Goal: Task Accomplishment & Management: Manage account settings

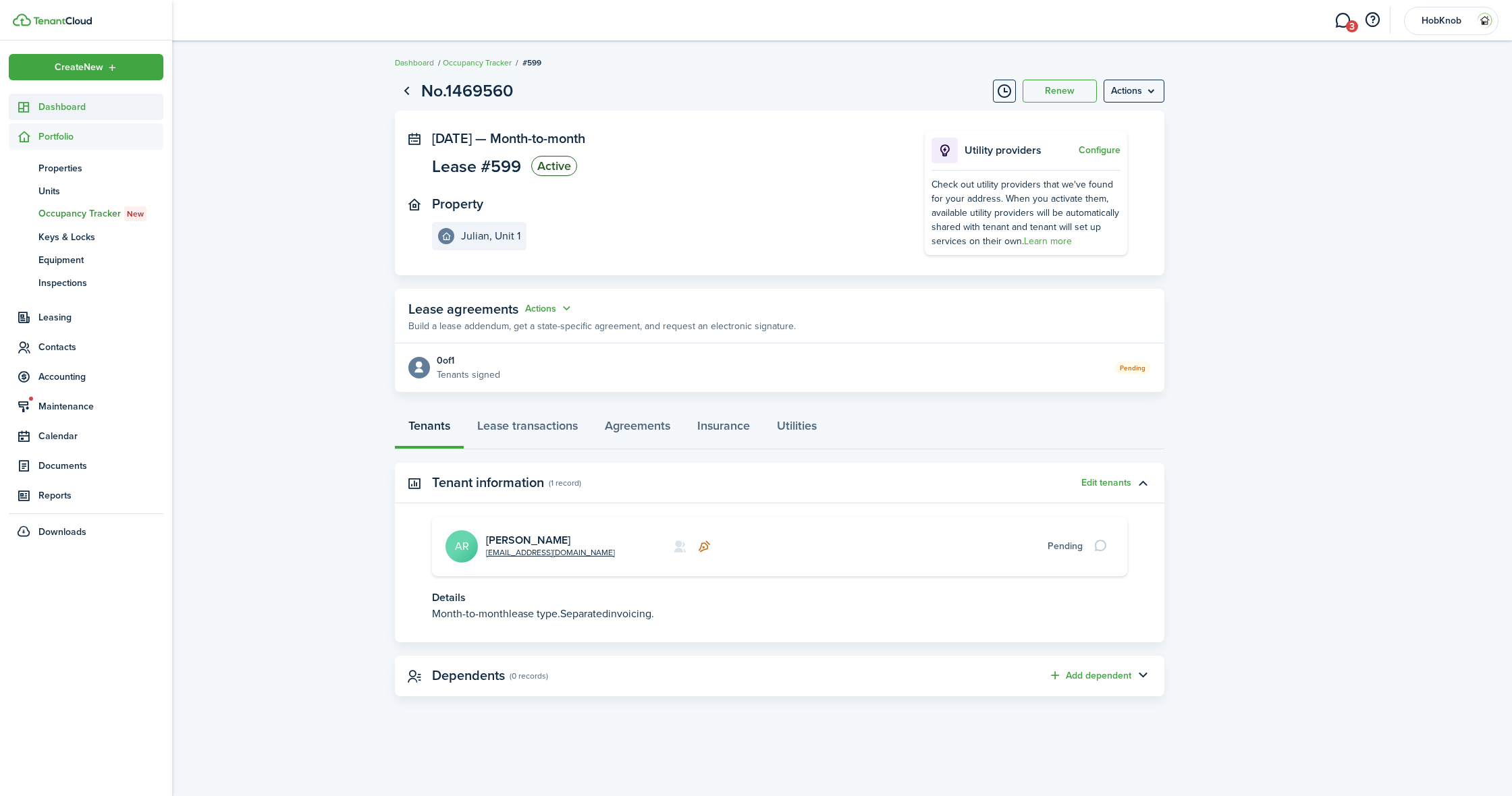
click at [66, 109] on span "Dashboard" at bounding box center [101, 106] width 125 height 14
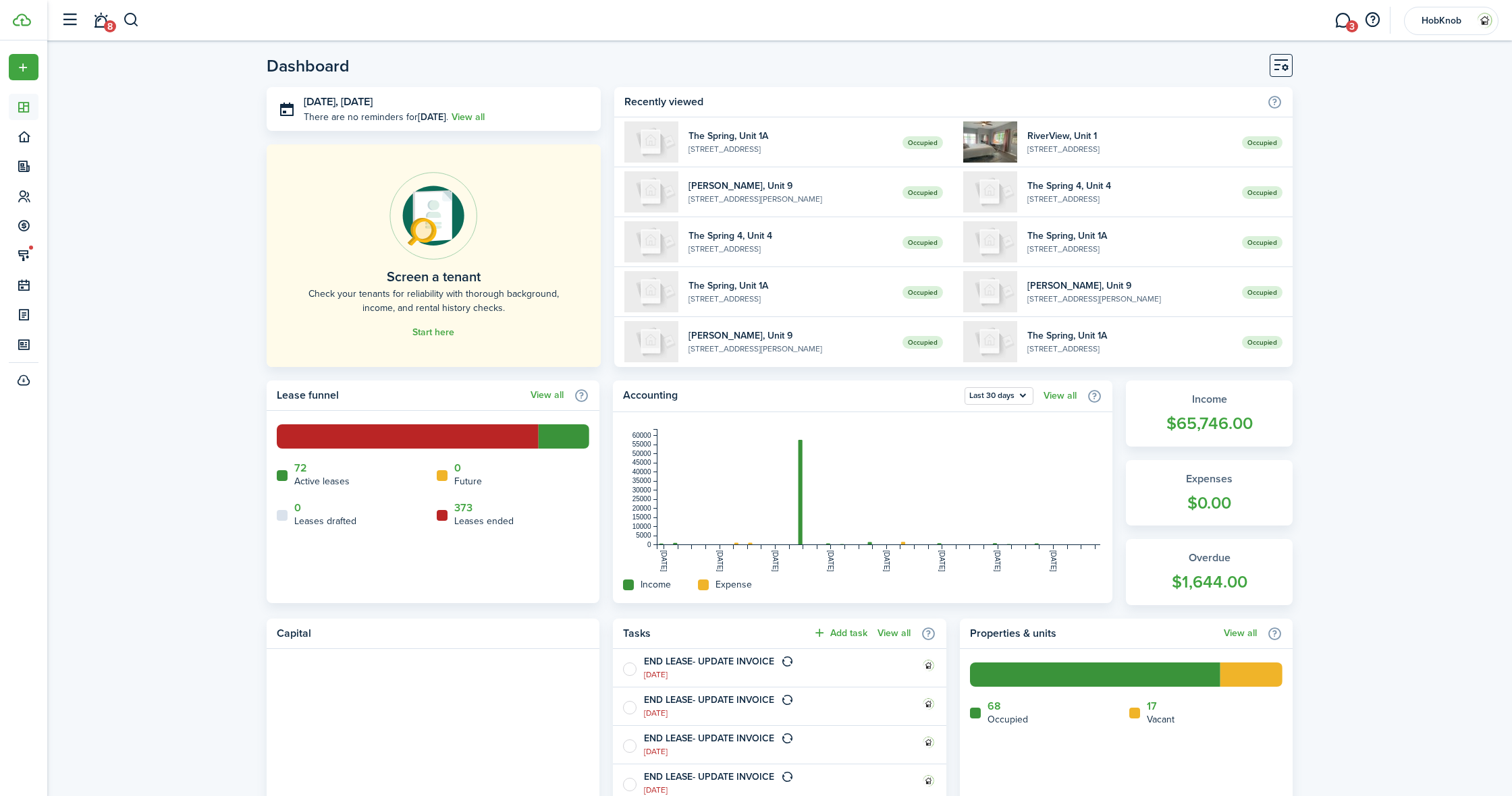
click at [1344, 16] on link "3" at bounding box center [1342, 21] width 25 height 35
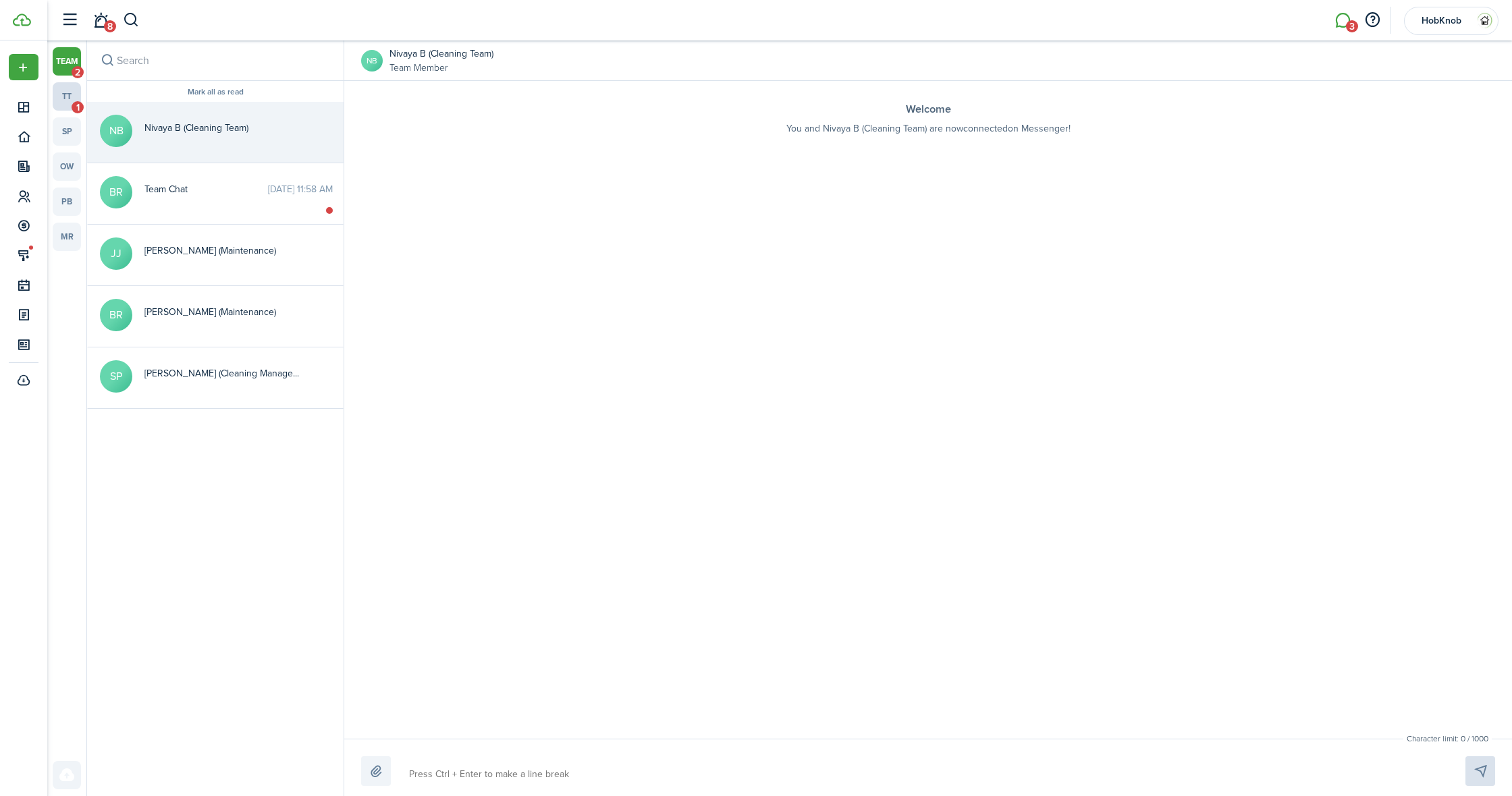
click at [71, 98] on link "tt 1" at bounding box center [67, 97] width 28 height 28
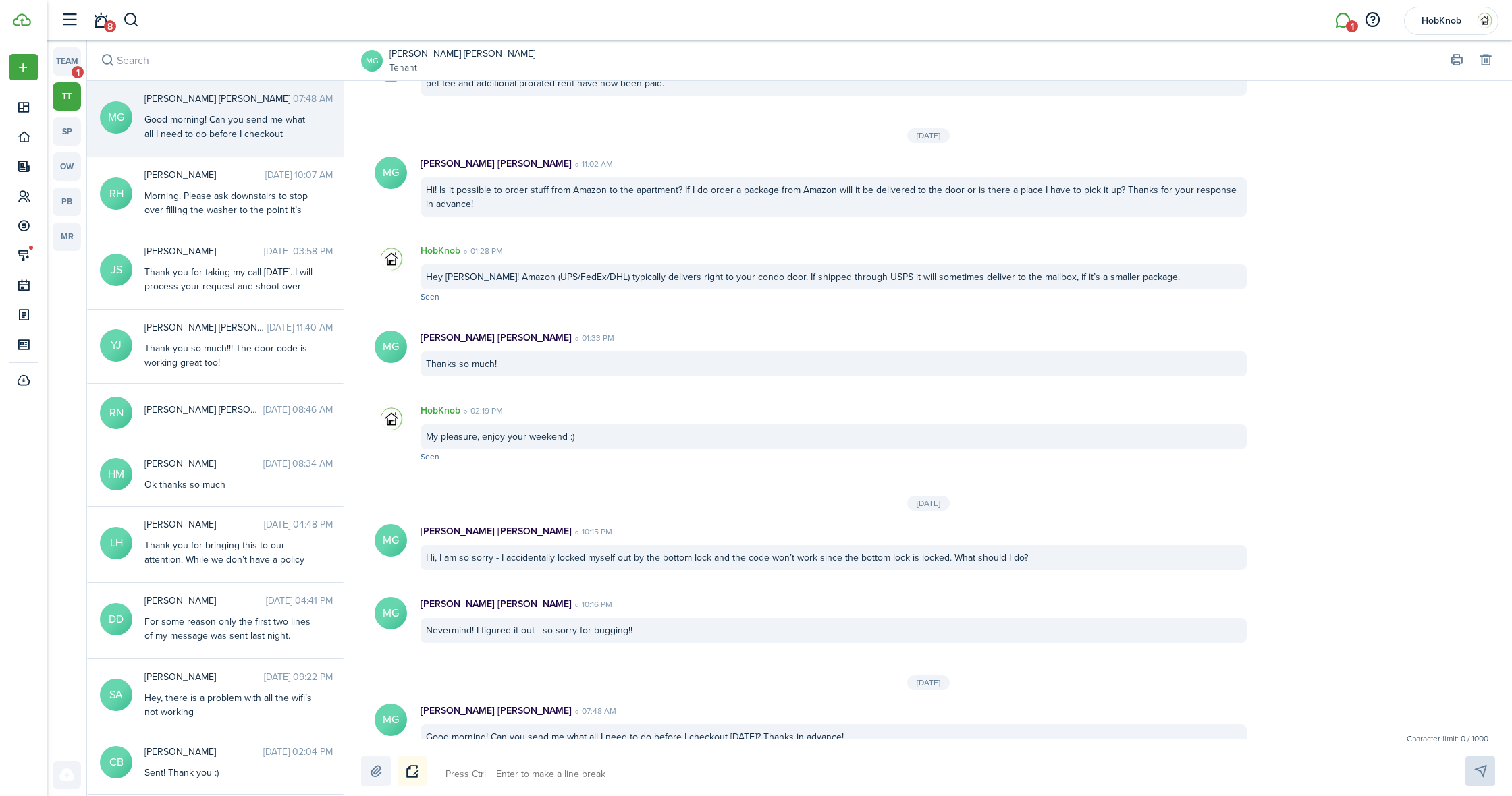
scroll to position [387, 0]
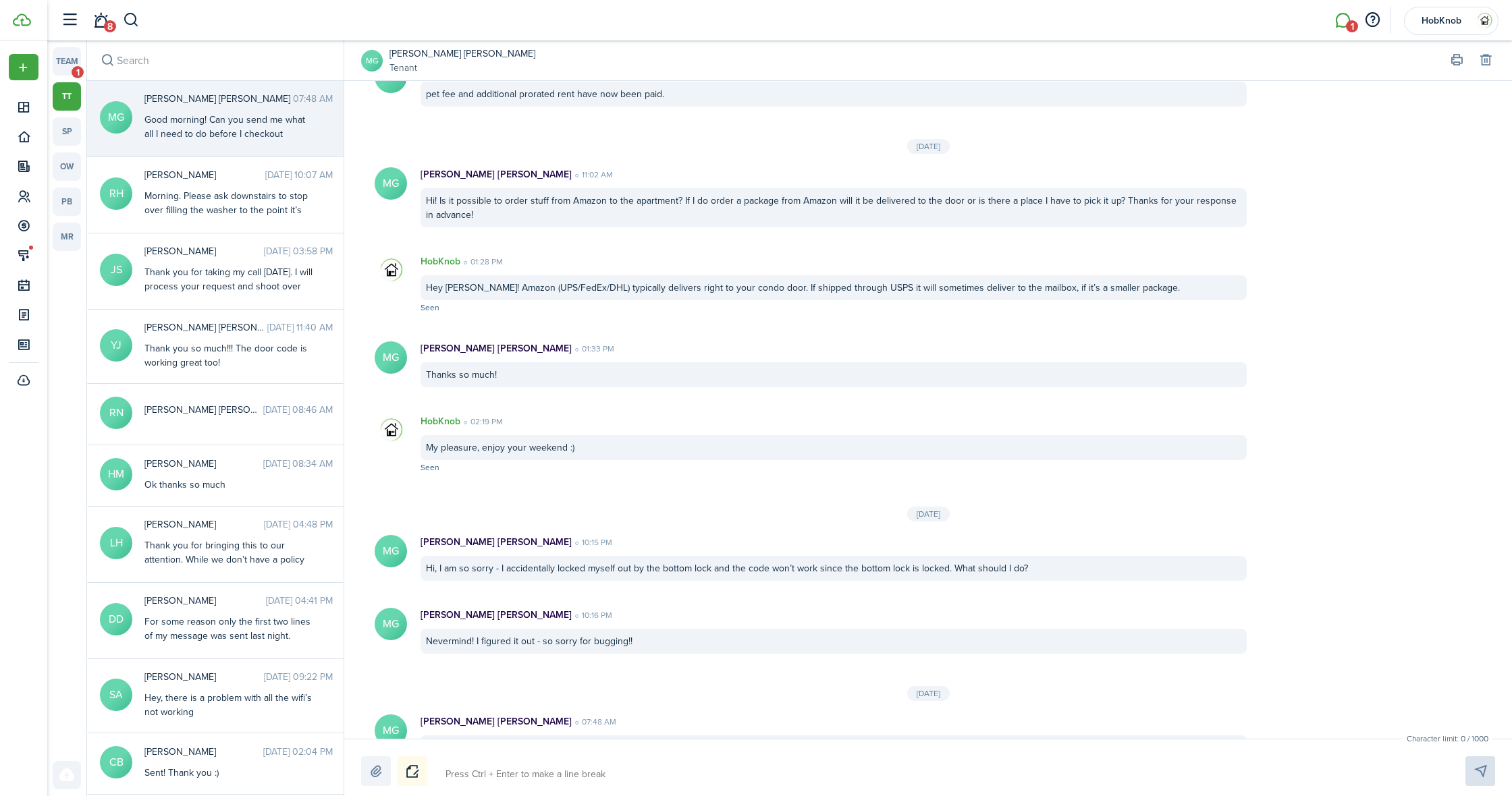
click at [515, 775] on textarea at bounding box center [939, 774] width 997 height 23
type textarea "H"
type textarea "Hi"
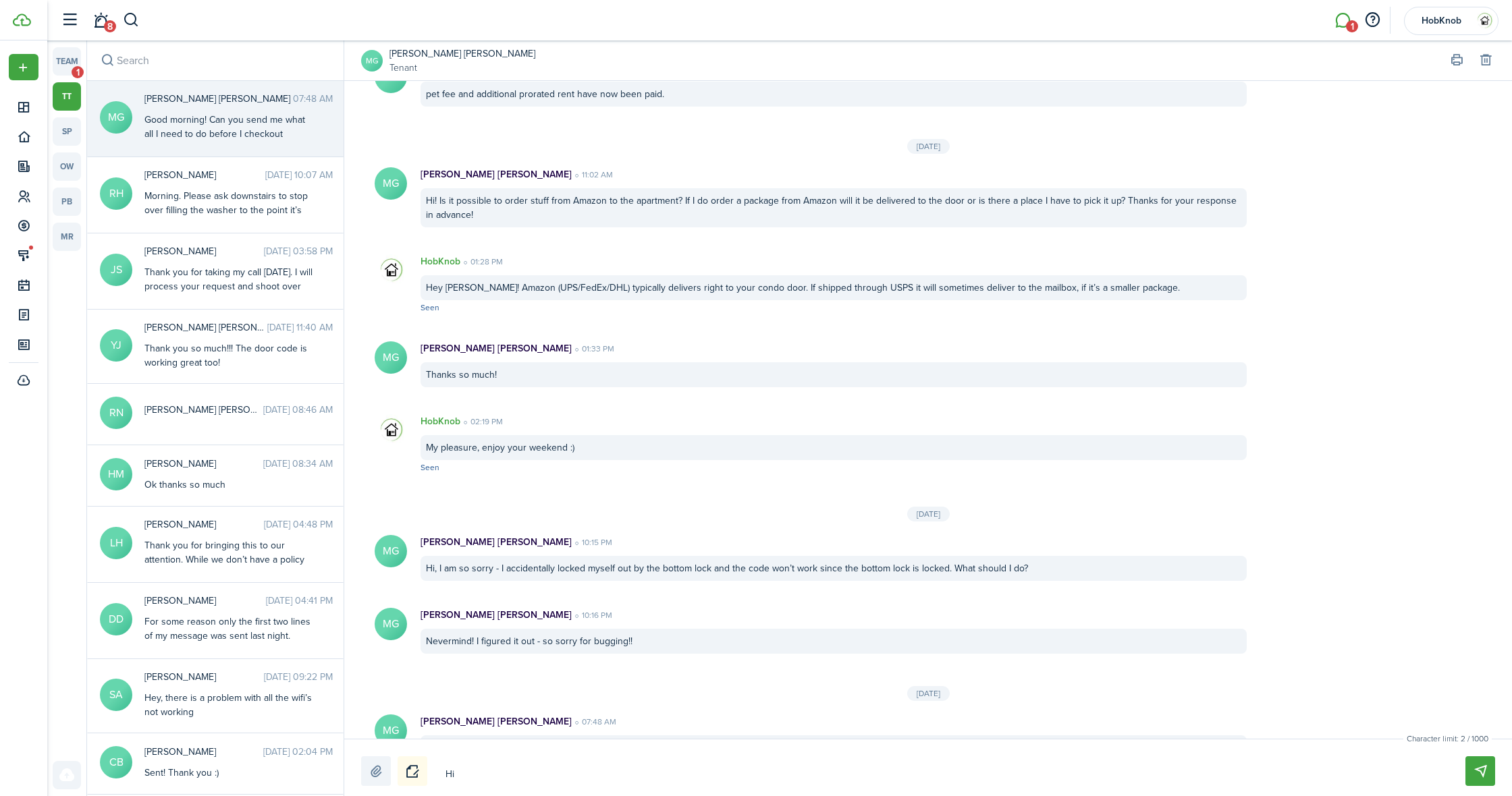
type textarea "Hi"
type textarea "Hi M"
type textarea "Hi Mc"
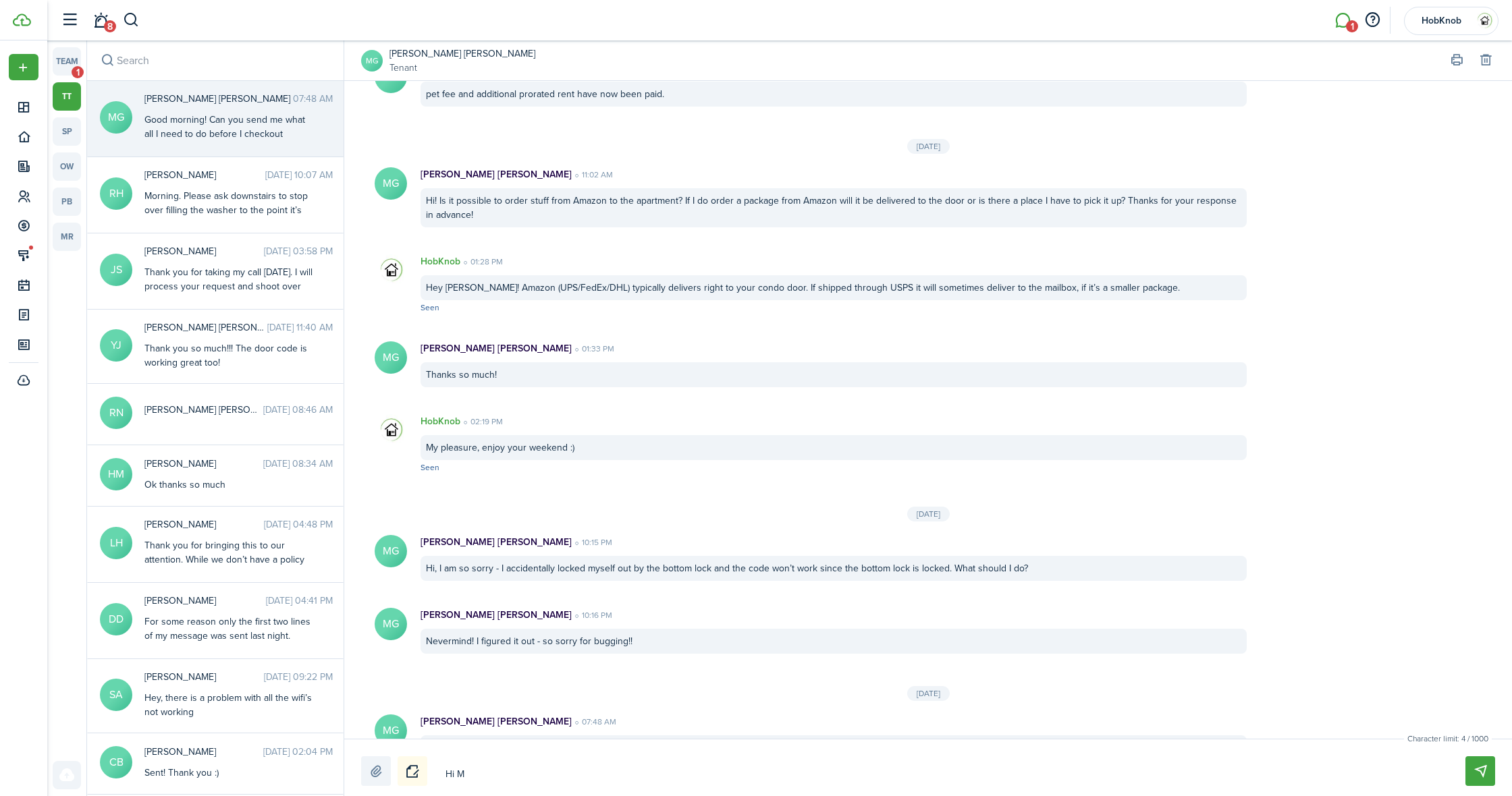
type textarea "Hi Mc"
type textarea "Hi McK"
type textarea "Hi [PERSON_NAME]"
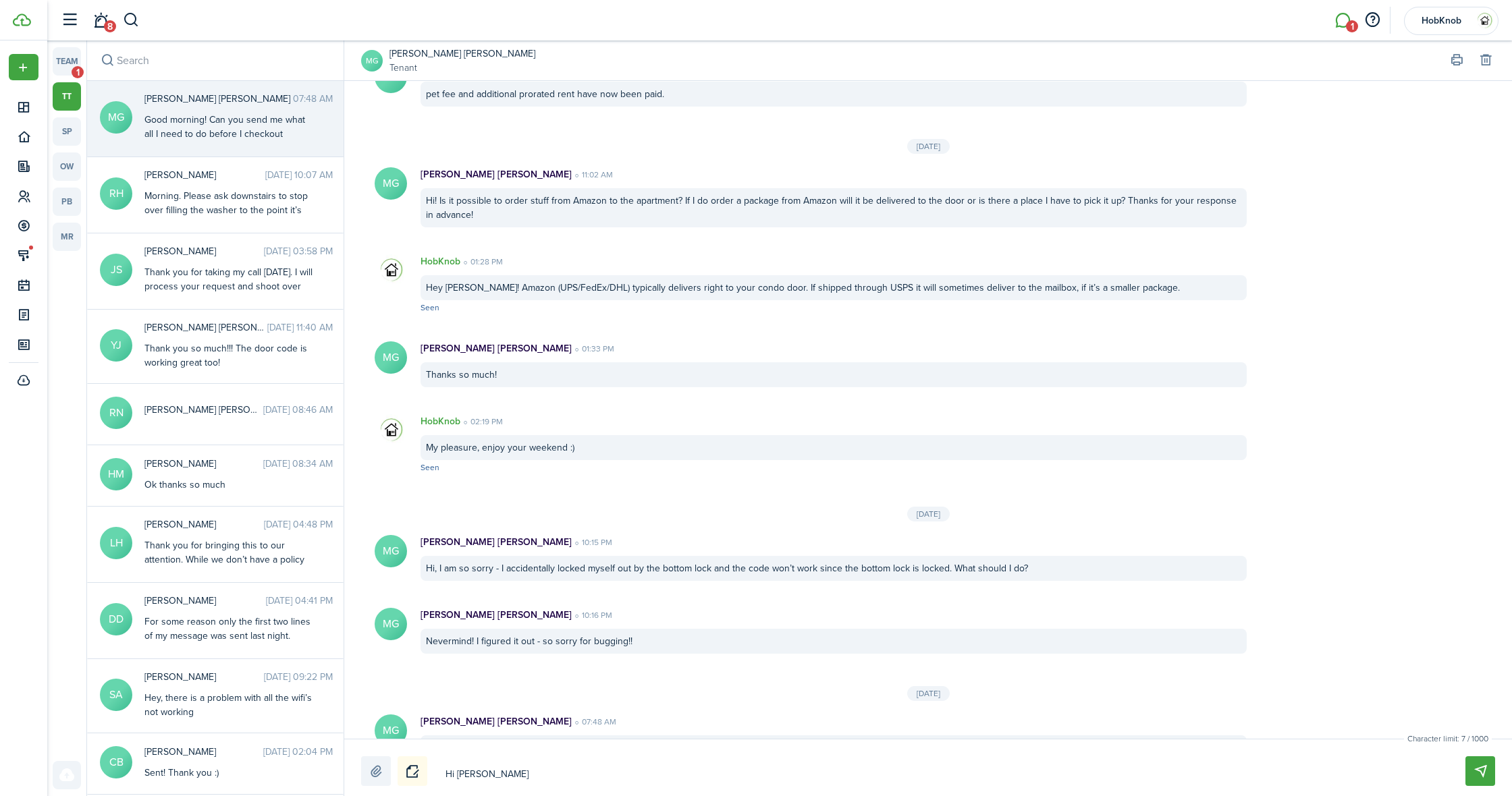
type textarea "Hi [PERSON_NAME]"
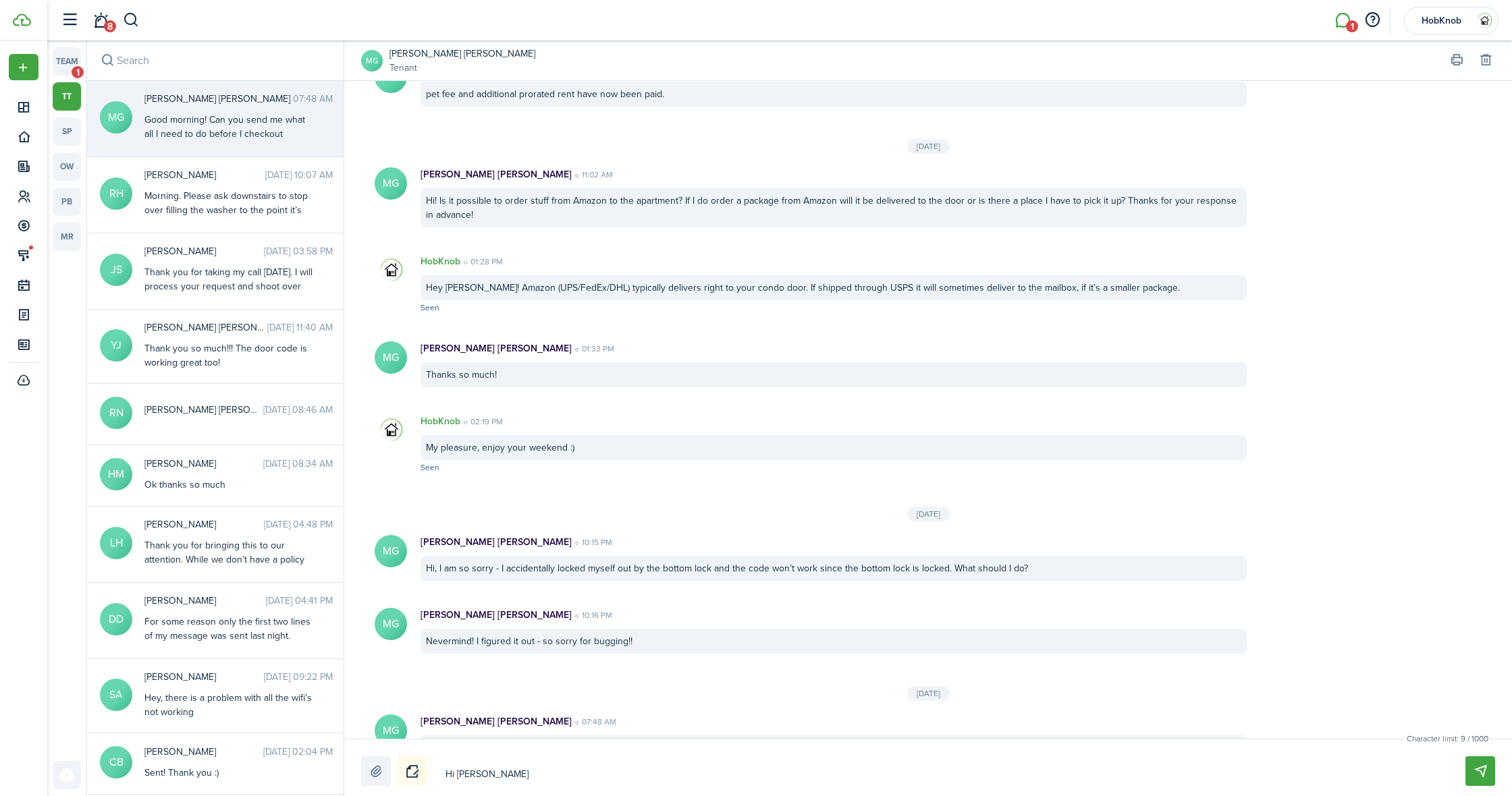
type textarea "Hi [PERSON_NAME]"
type textarea "Hi [PERSON_NAME]!"
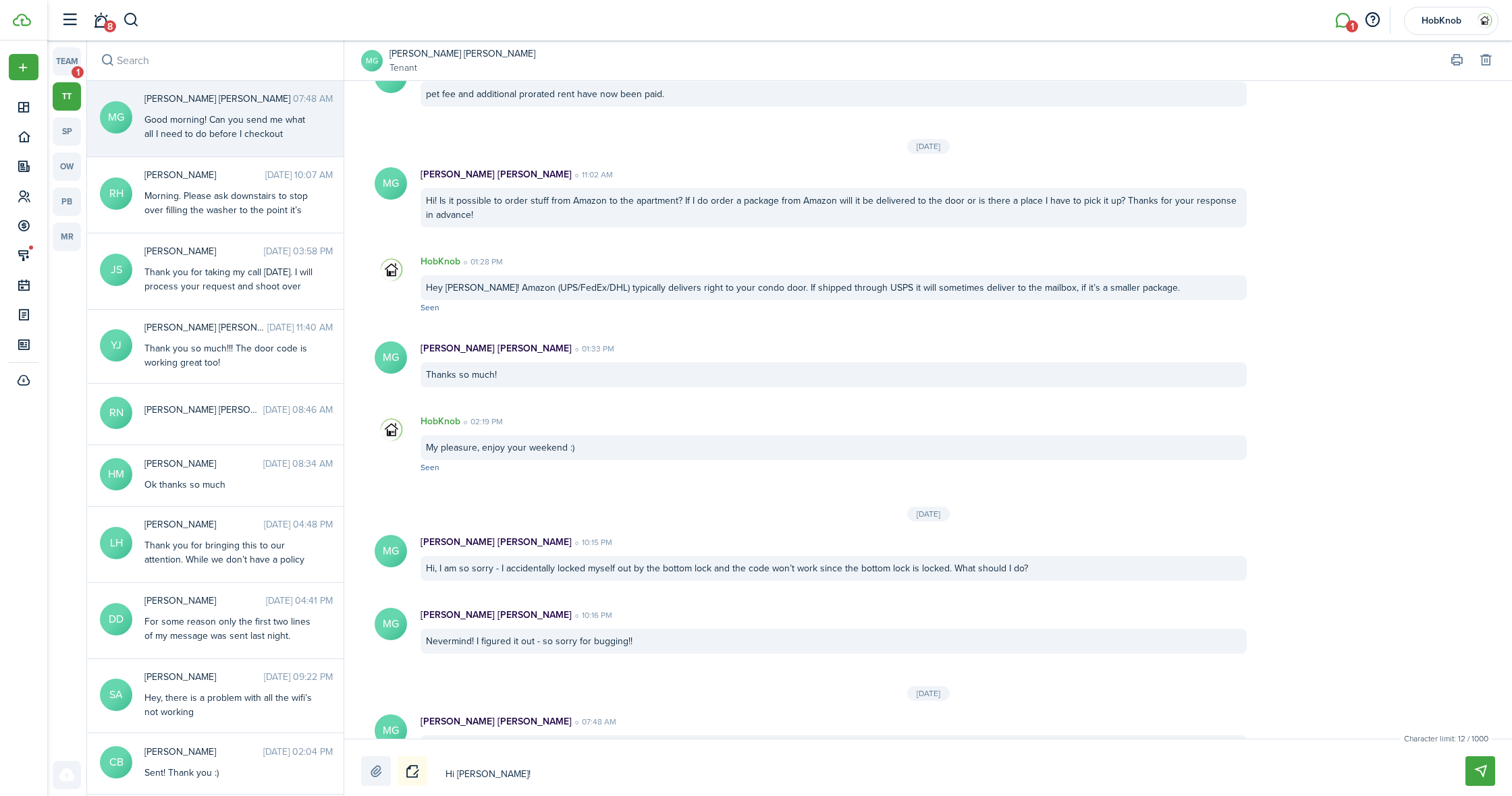
type textarea "Hi [PERSON_NAME]! Y"
type textarea "Hi [PERSON_NAME]! Yo"
type textarea "Hi [PERSON_NAME]! You"
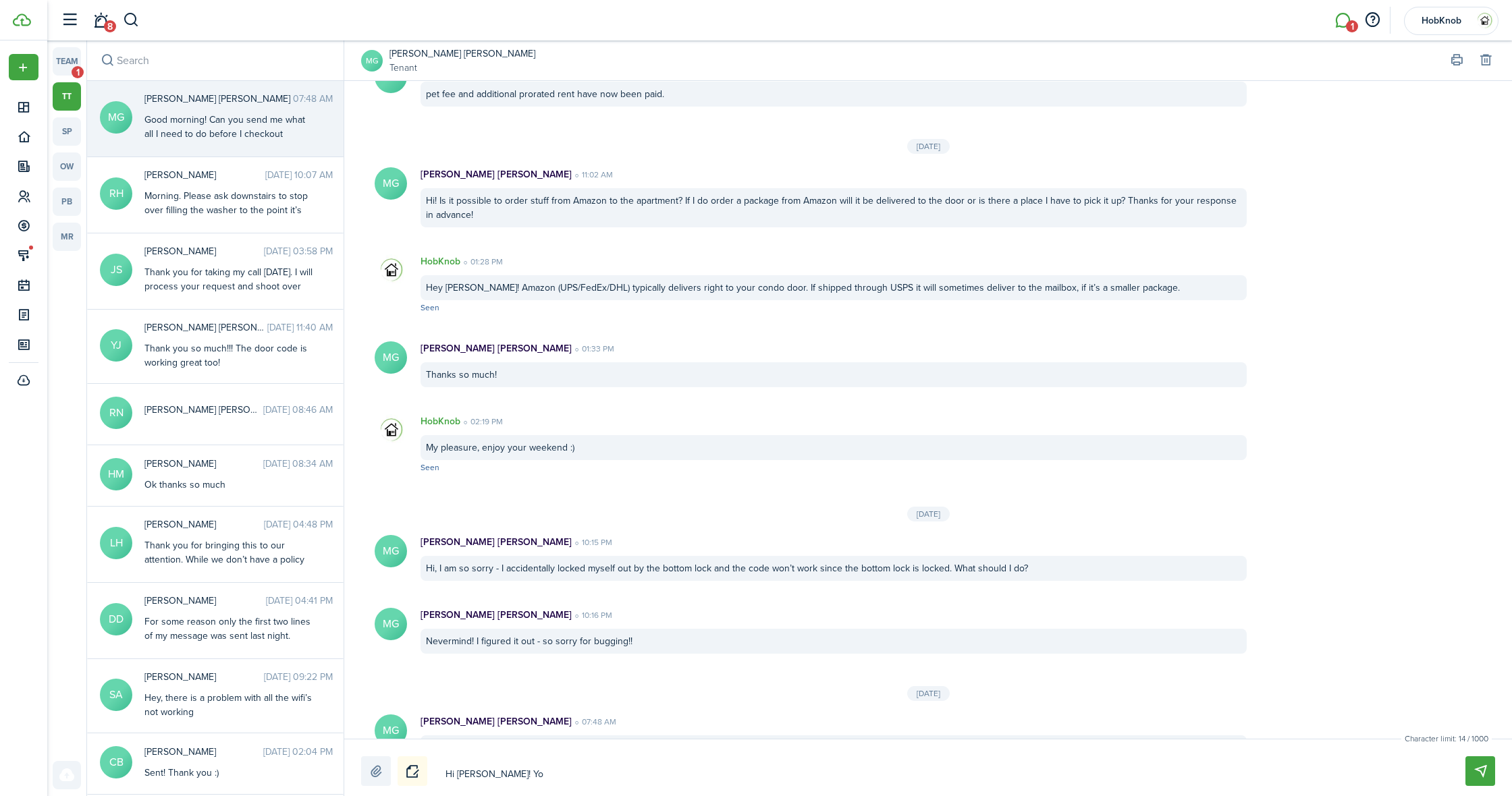
type textarea "Hi [PERSON_NAME]! You"
type textarea "Hi [PERSON_NAME]! You s"
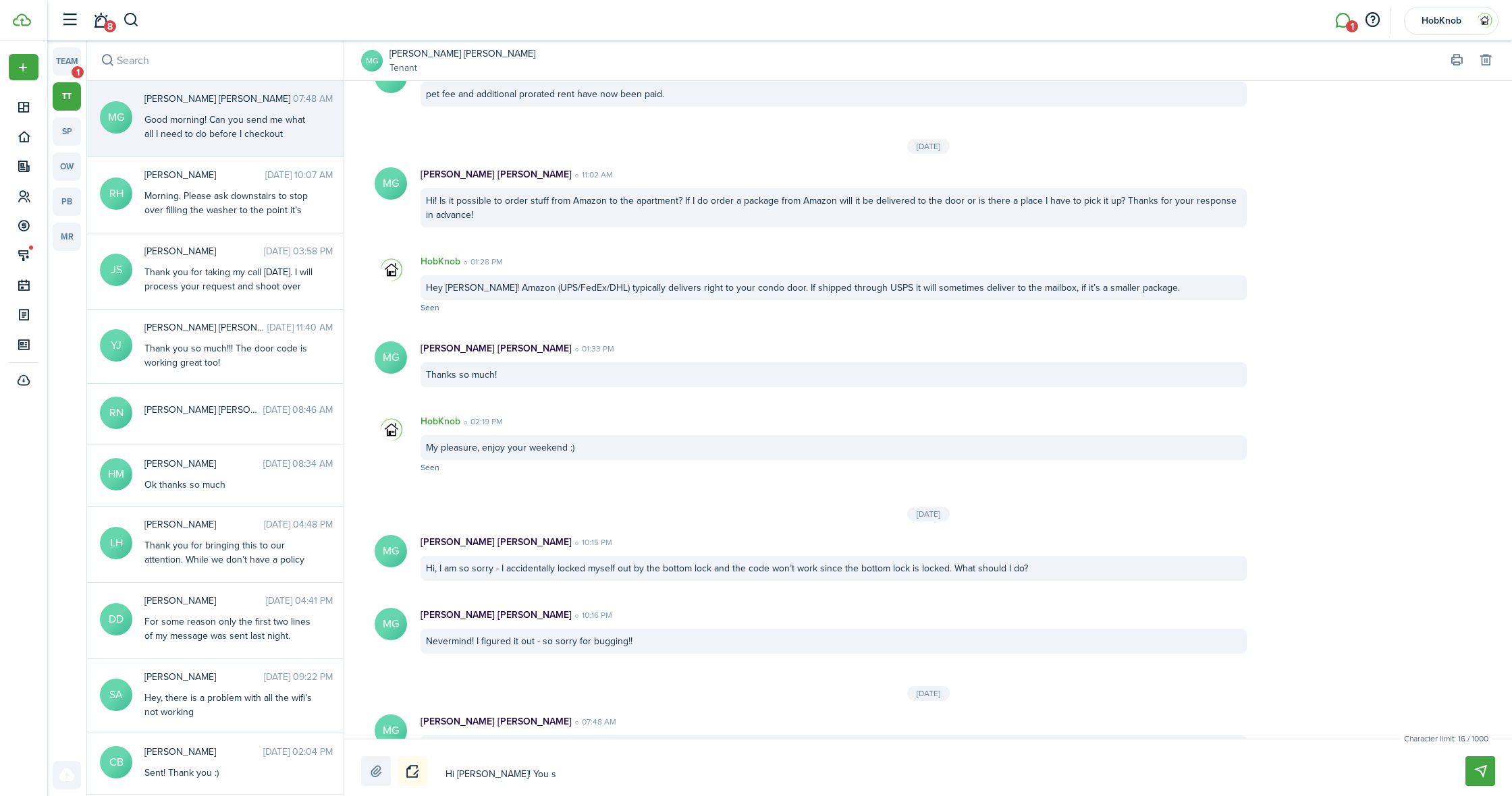
type textarea "Hi [PERSON_NAME]! You sh"
type textarea "Hi [PERSON_NAME]! You sho"
type textarea "Hi [PERSON_NAME]! You shou"
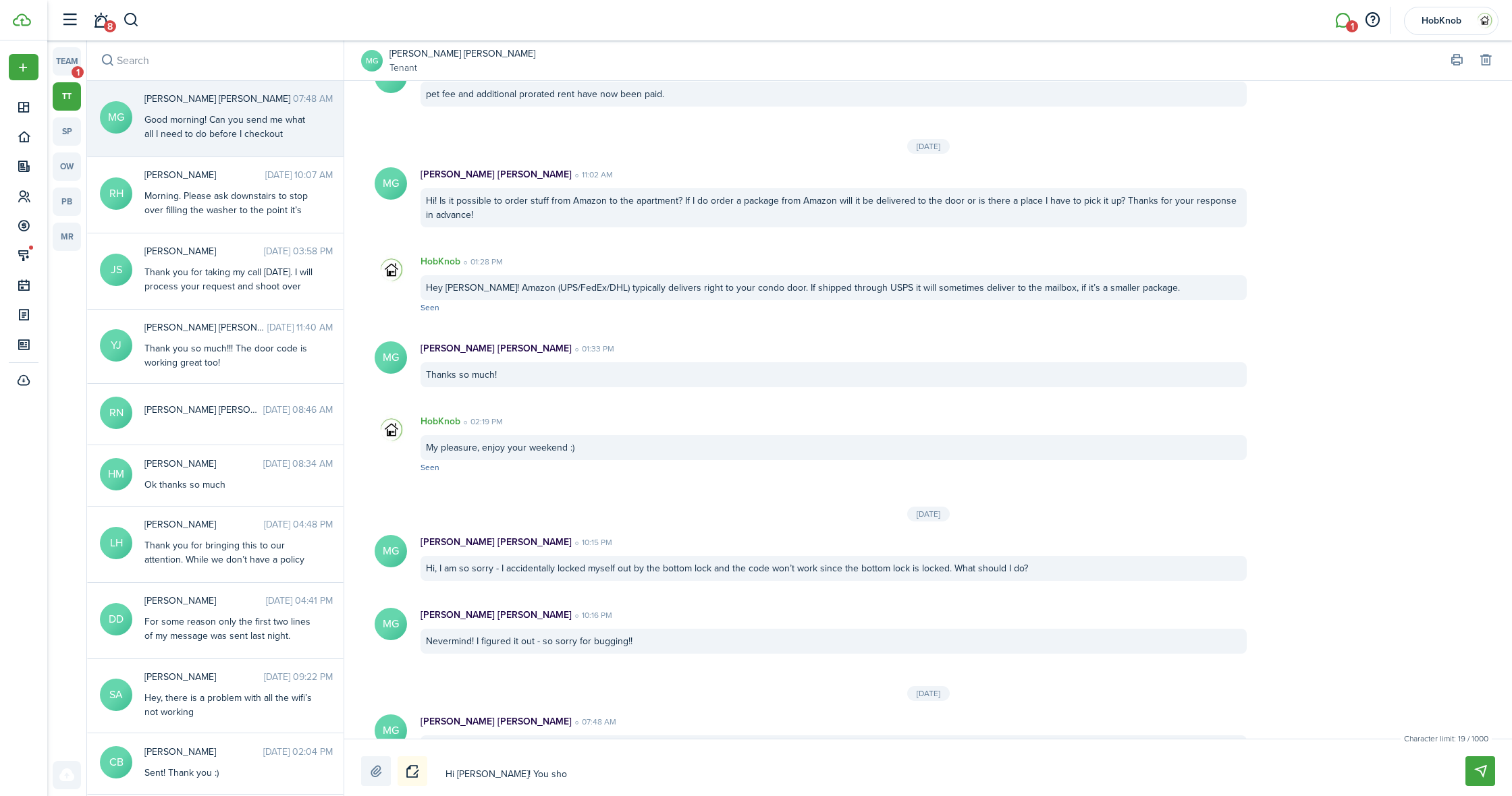
type textarea "Hi [PERSON_NAME]! You shou"
type textarea "Hi [PERSON_NAME]! You shoul"
type textarea "Hi [PERSON_NAME]! You should"
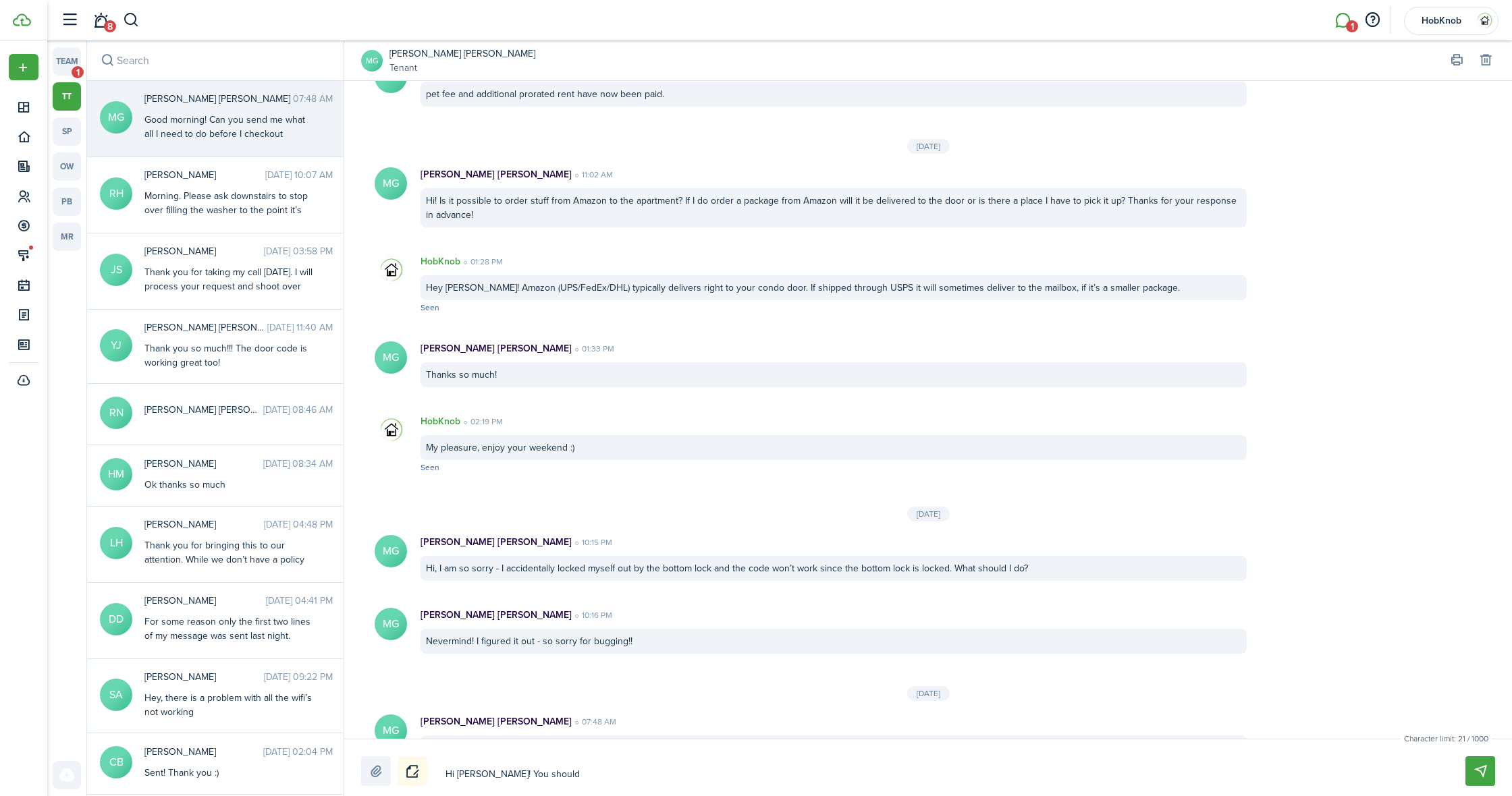
type textarea "Hi [PERSON_NAME]! You should"
type textarea "Hi [PERSON_NAME]! You should h"
type textarea "Hi [PERSON_NAME]! You should ha"
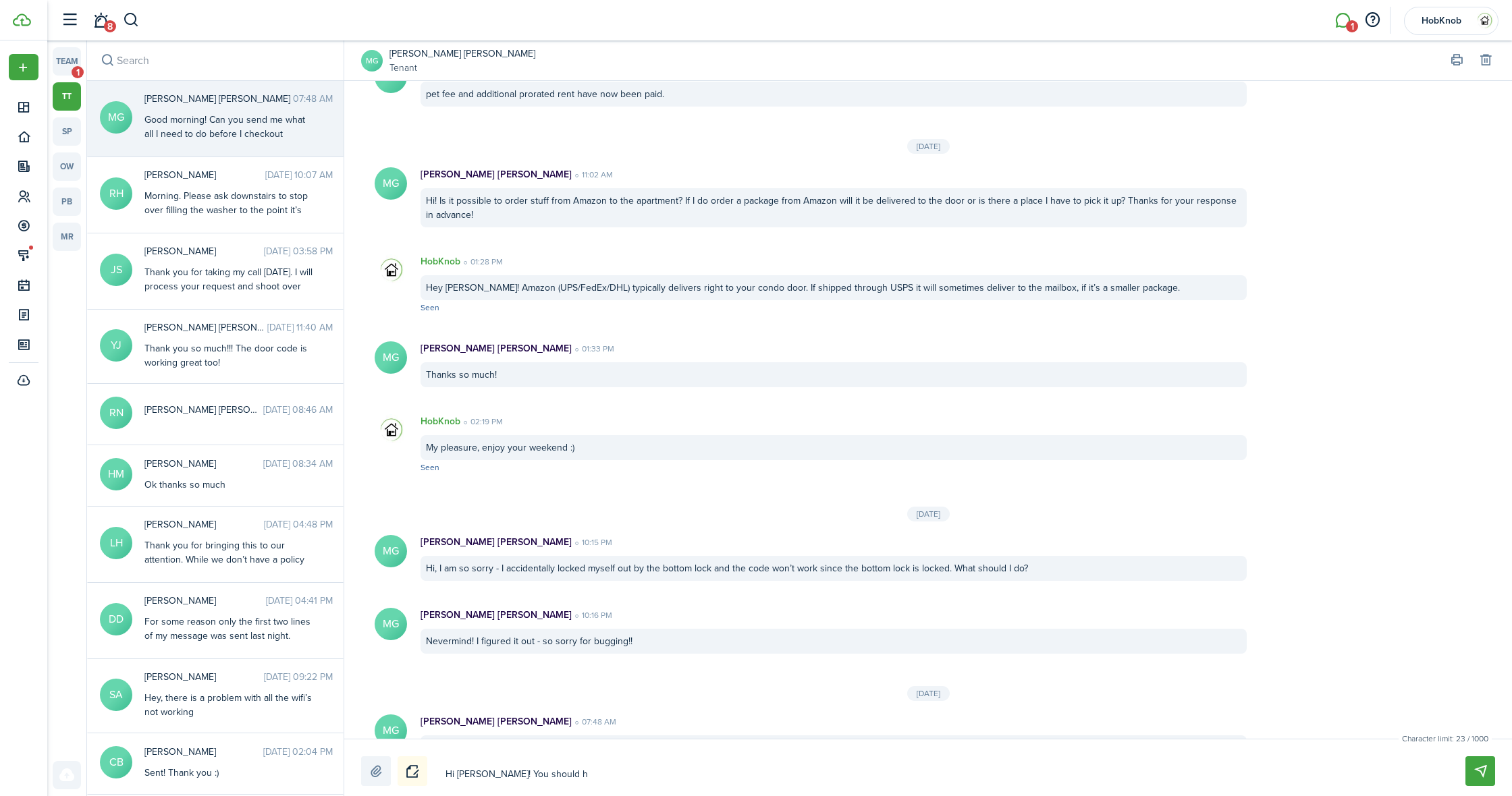
type textarea "Hi [PERSON_NAME]! You should ha"
type textarea "Hi [PERSON_NAME]! You should hav"
type textarea "Hi [PERSON_NAME]! You should have"
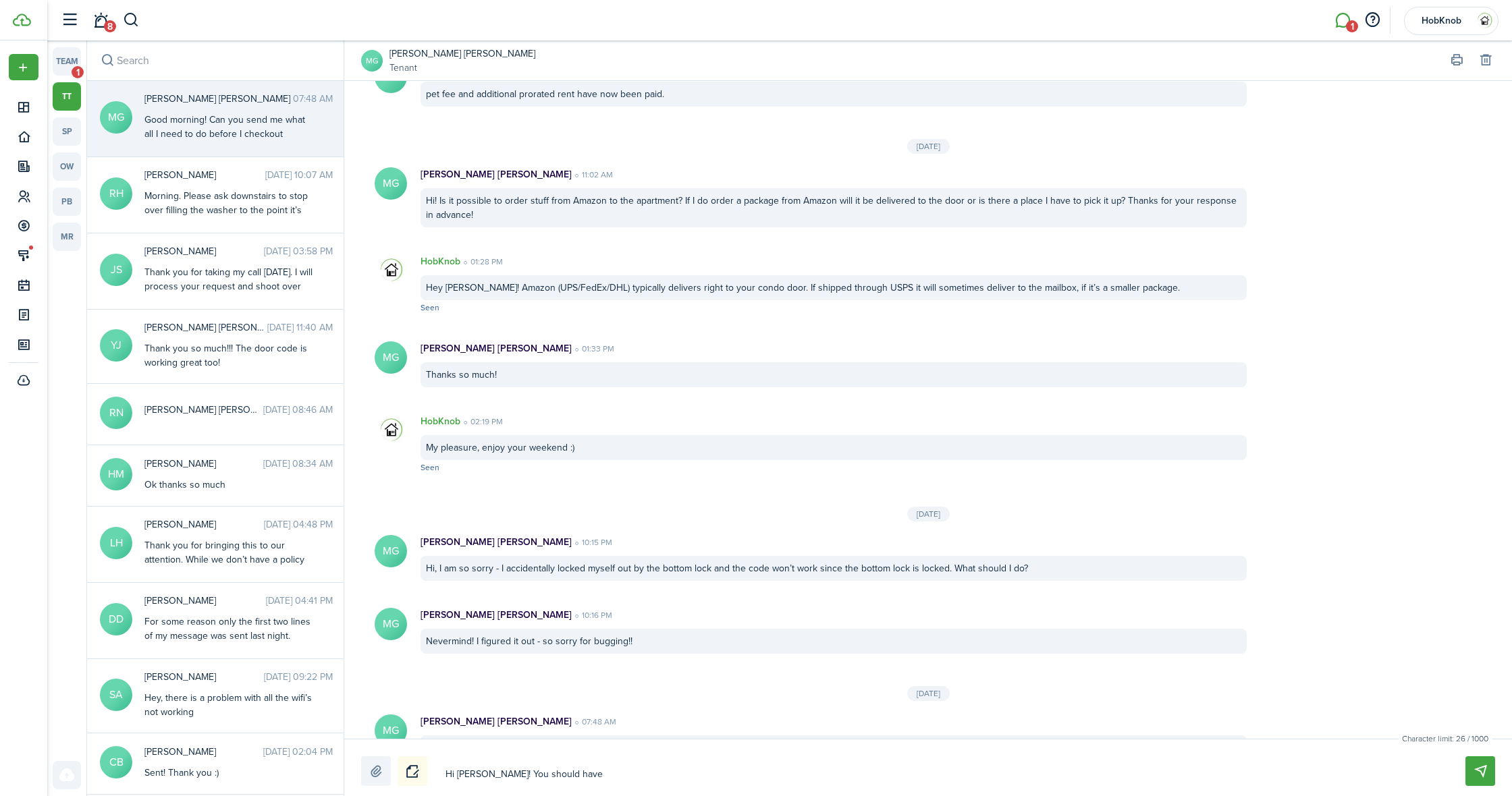
type textarea "Hi [PERSON_NAME]! You should have"
type textarea "Hi [PERSON_NAME]! You should have a"
type textarea "Hi [PERSON_NAME]! You should have an"
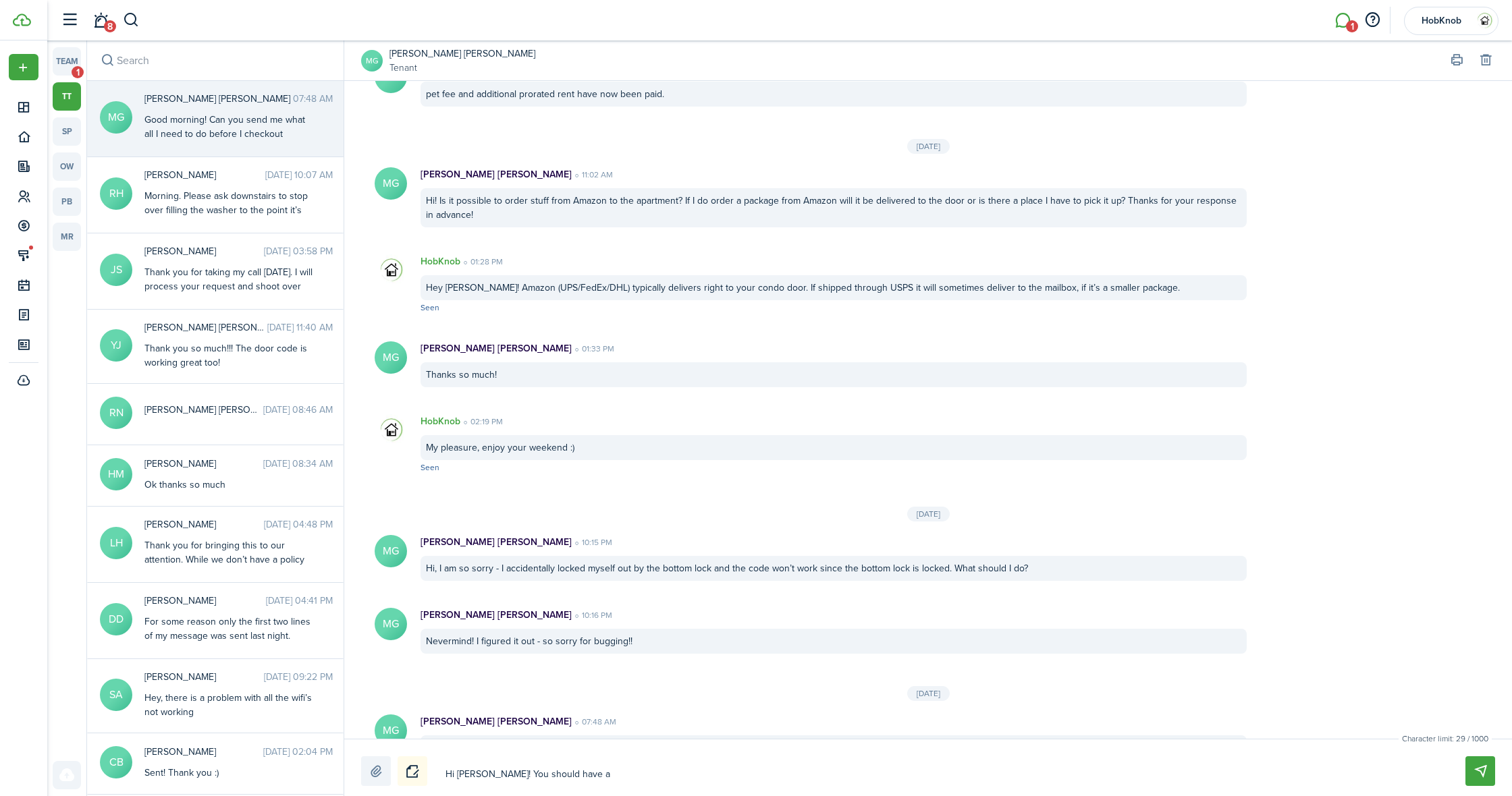
type textarea "Hi [PERSON_NAME]! You should have an"
type textarea "Hi [PERSON_NAME]! You should have an e"
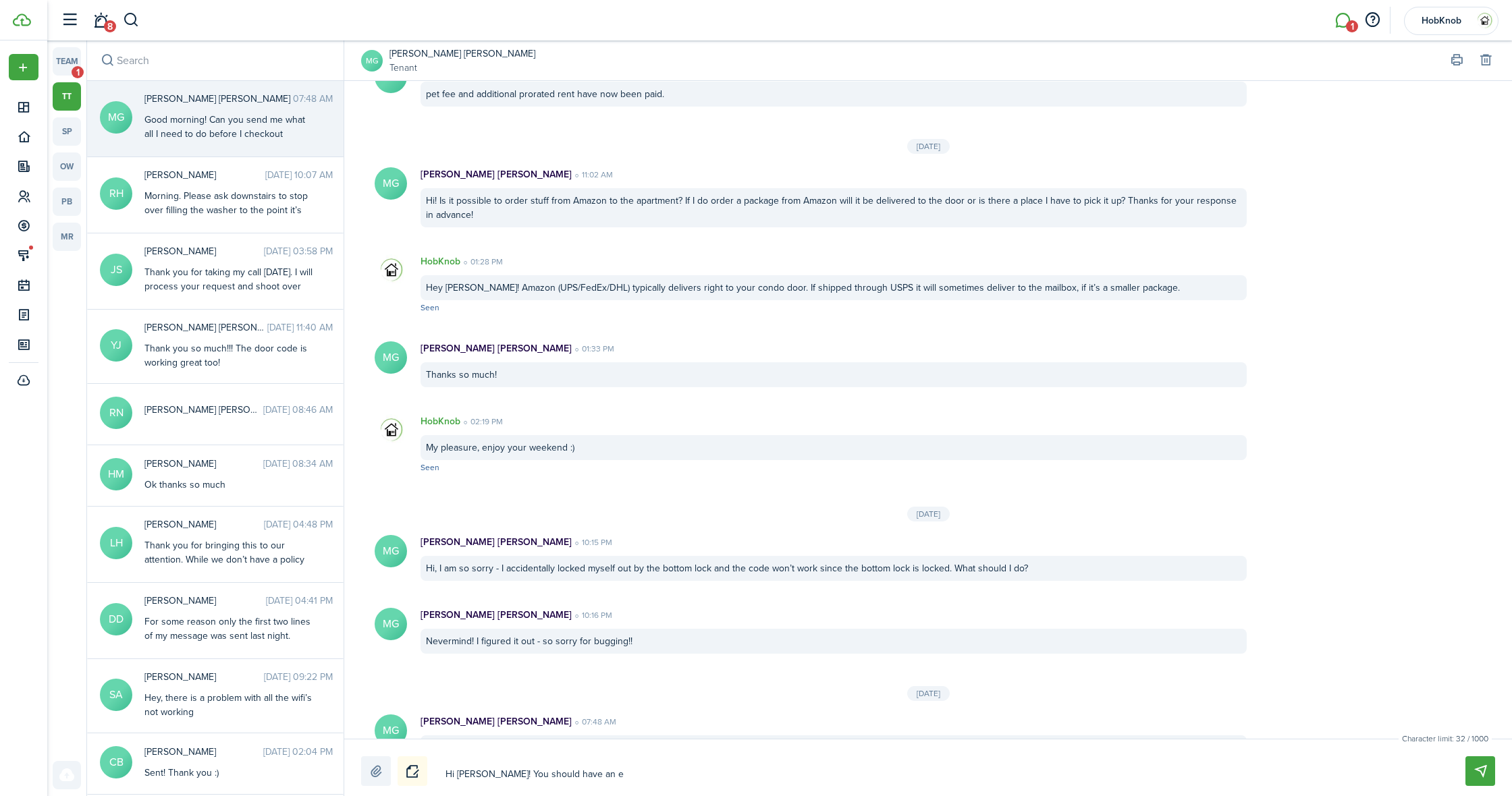
type textarea "Hi [PERSON_NAME]! You should have an e-"
type textarea "Hi [PERSON_NAME]! You should have an e-m"
type textarea "Hi [PERSON_NAME]! You should have an e-ma"
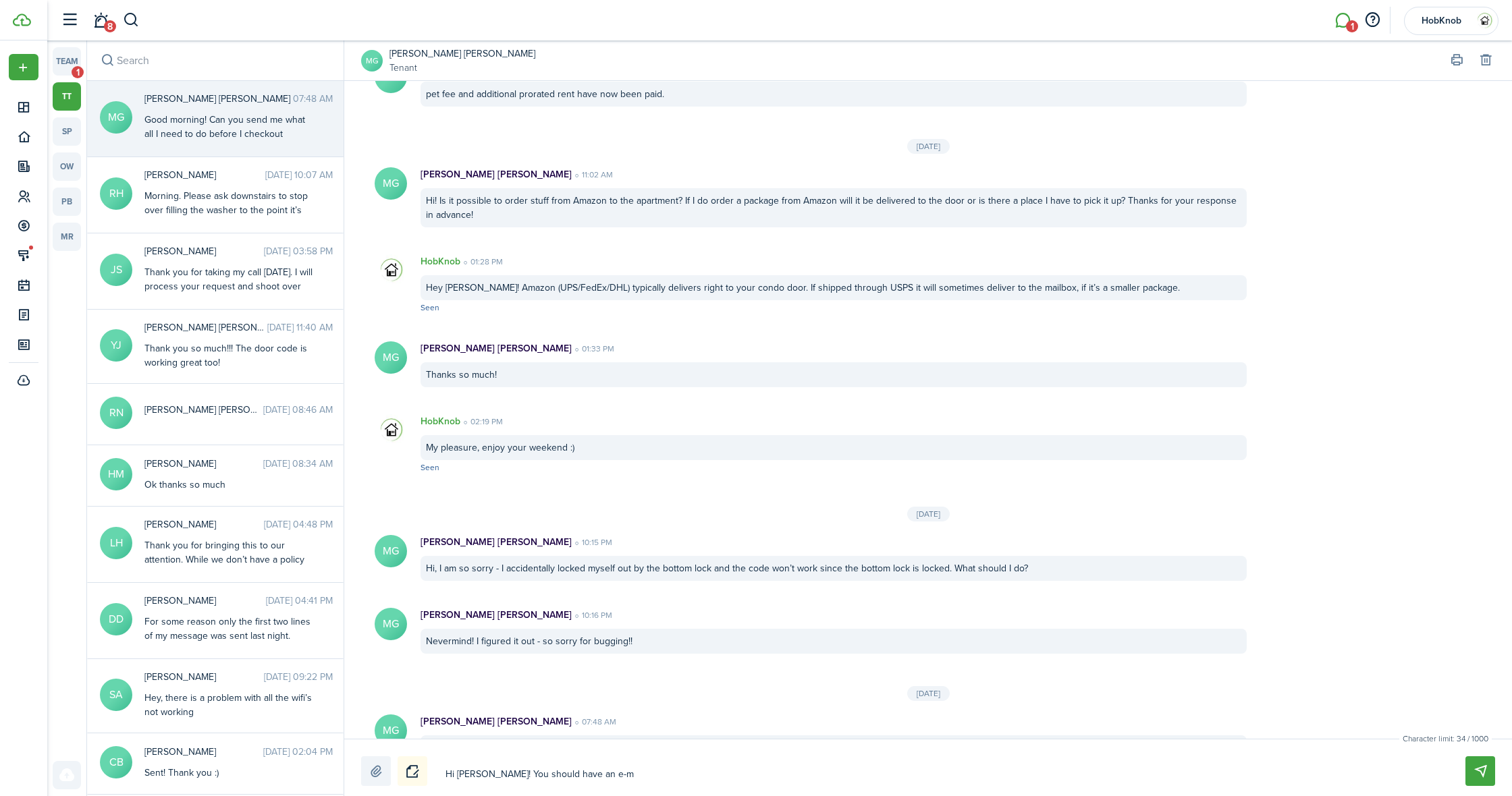
type textarea "Hi [PERSON_NAME]! You should have an e-ma"
type textarea "Hi [PERSON_NAME]! You should have an e-mai"
type textarea "Hi [PERSON_NAME]! You should have an e-mail"
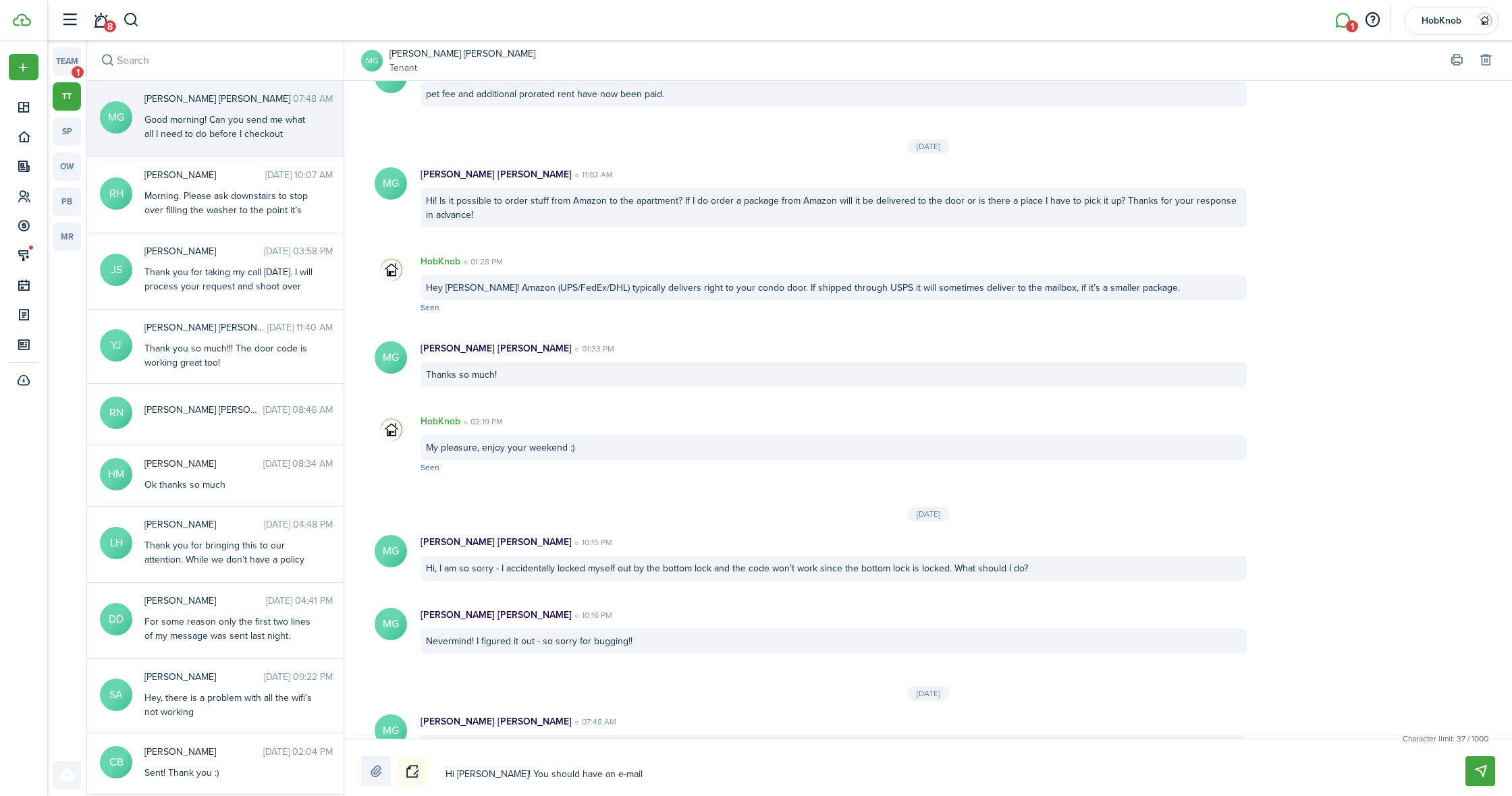
type textarea "Hi [PERSON_NAME]! You should have an e-mail"
type textarea "Hi [PERSON_NAME]! You should have an e-mail s"
type textarea "Hi [PERSON_NAME]! You should have an e-mail sh"
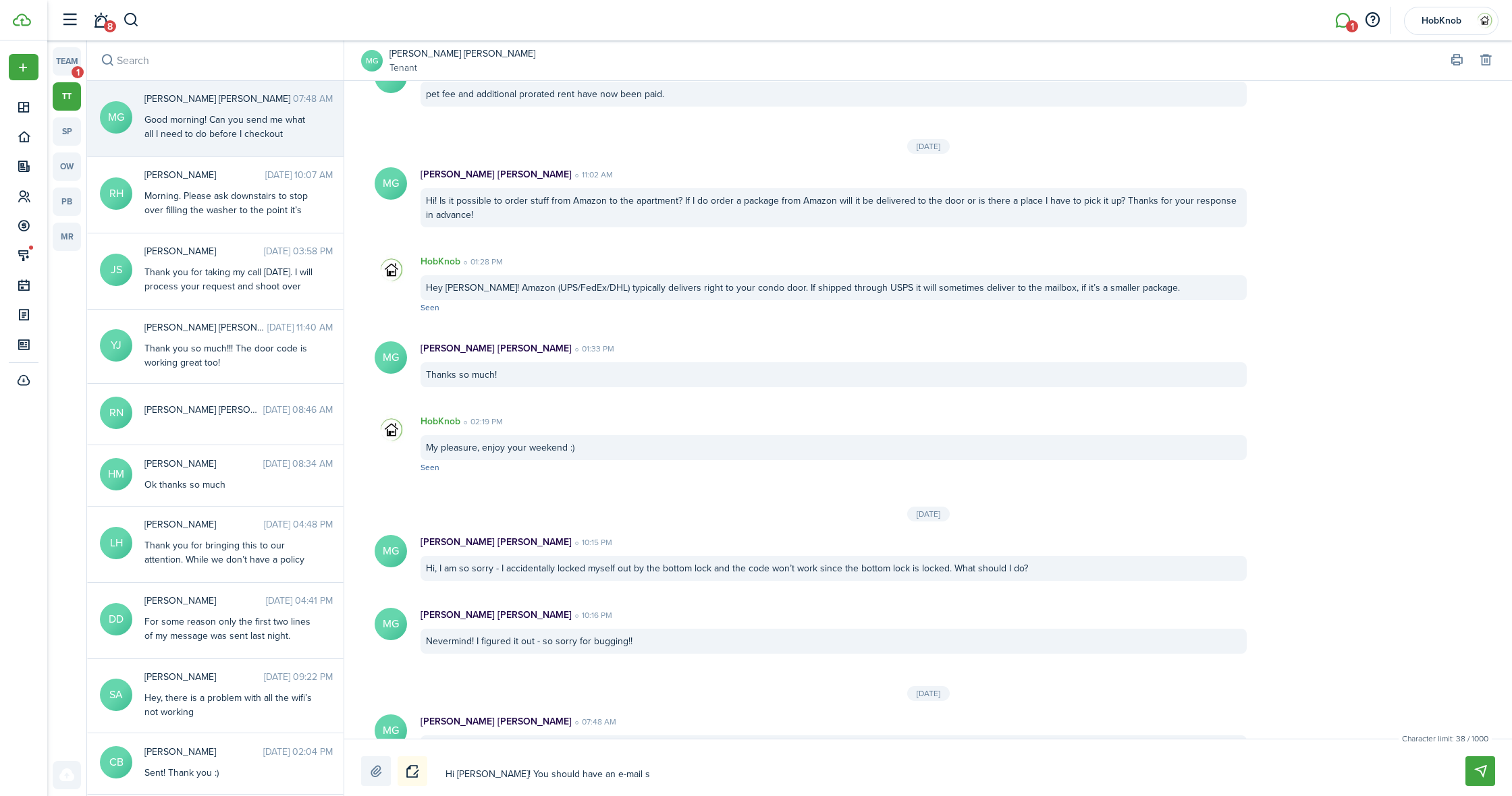
type textarea "Hi [PERSON_NAME]! You should have an e-mail sh"
type textarea "Hi [PERSON_NAME]! You should have an e-mail sho"
type textarea "Hi [PERSON_NAME]! You should have an e-mail shor"
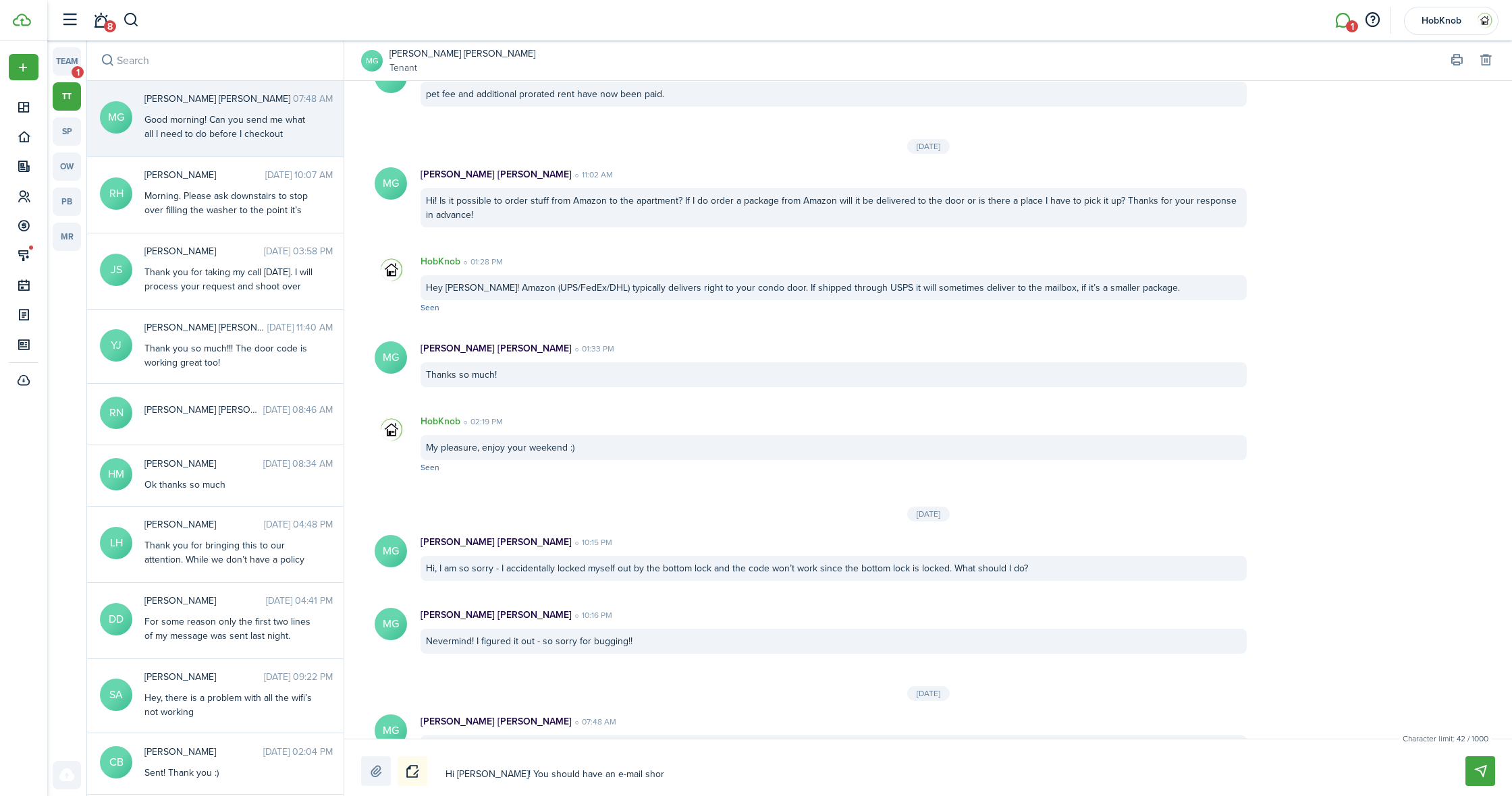
type textarea "Hi [PERSON_NAME]! You should have an e-mail short"
type textarea "Hi [PERSON_NAME]! You should have an e-mail shortl"
type textarea "Hi [PERSON_NAME]! You should have an e-mail shortly"
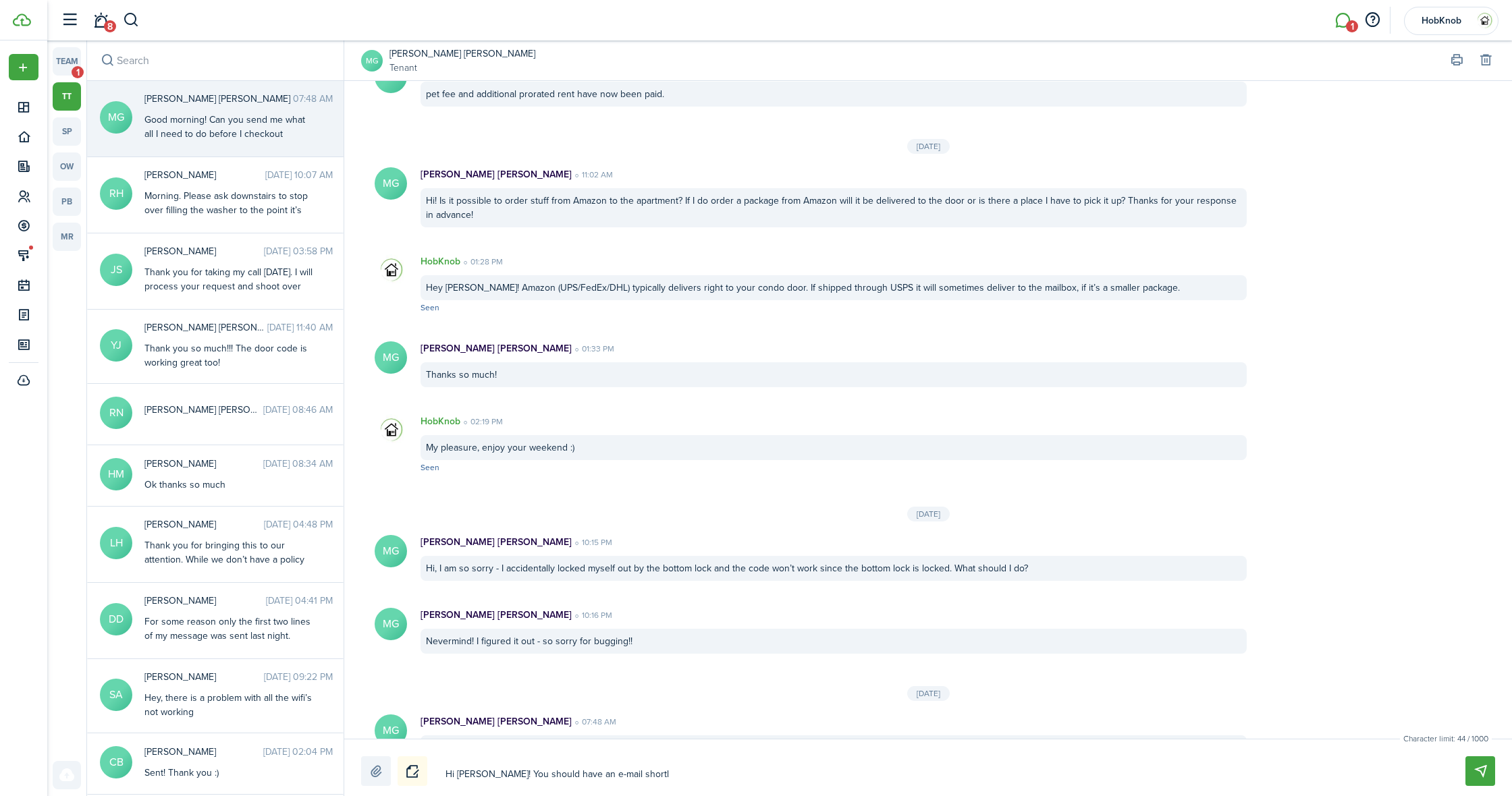
type textarea "Hi [PERSON_NAME]! You should have an e-mail shortly"
type textarea "Hi [PERSON_NAME]! You should have an e-mail shortly f"
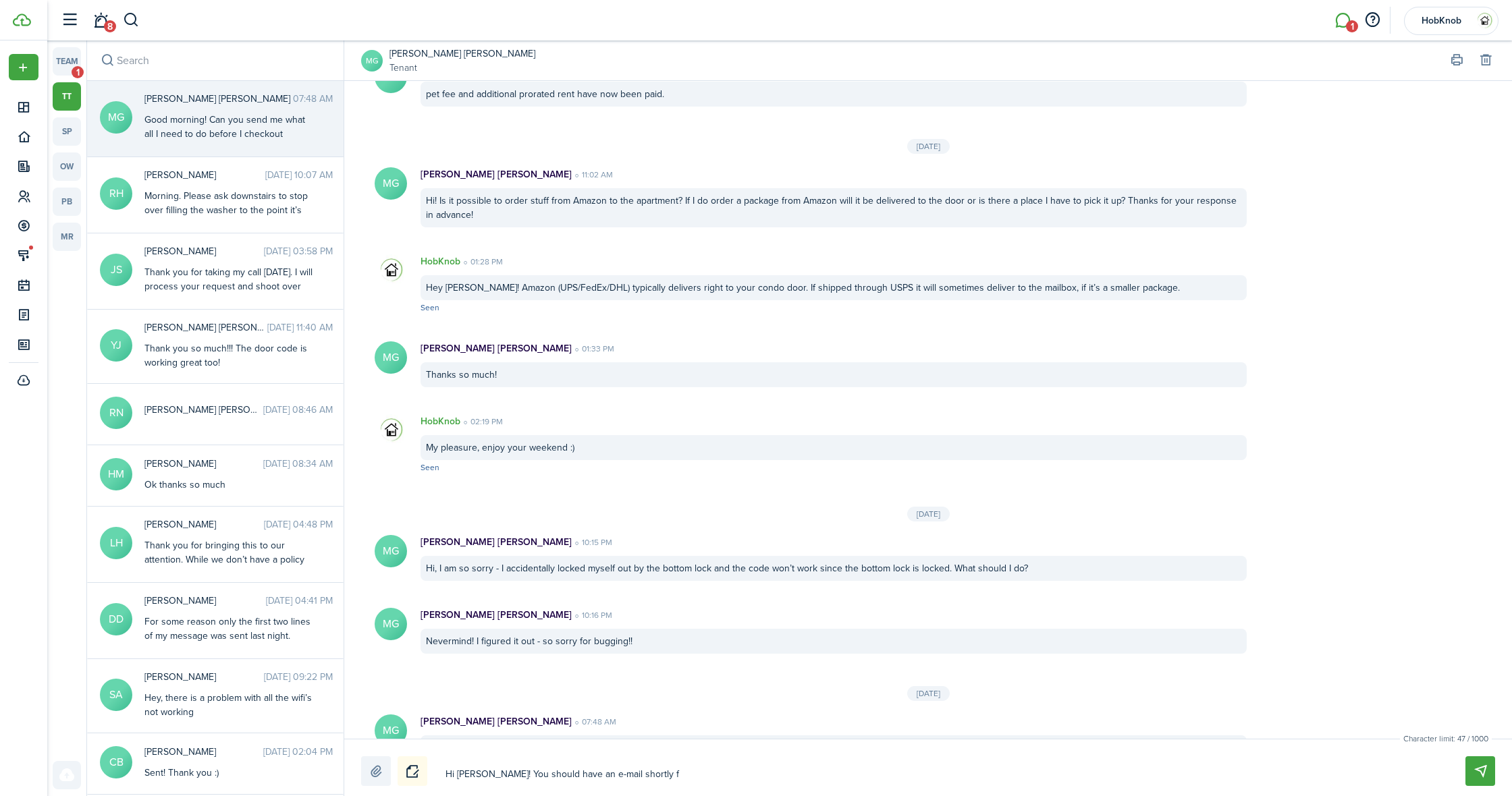
type textarea "Hi [PERSON_NAME]! You should have an e-mail shortly fo"
type textarea "Hi [PERSON_NAME]! You should have an e-mail shortly for"
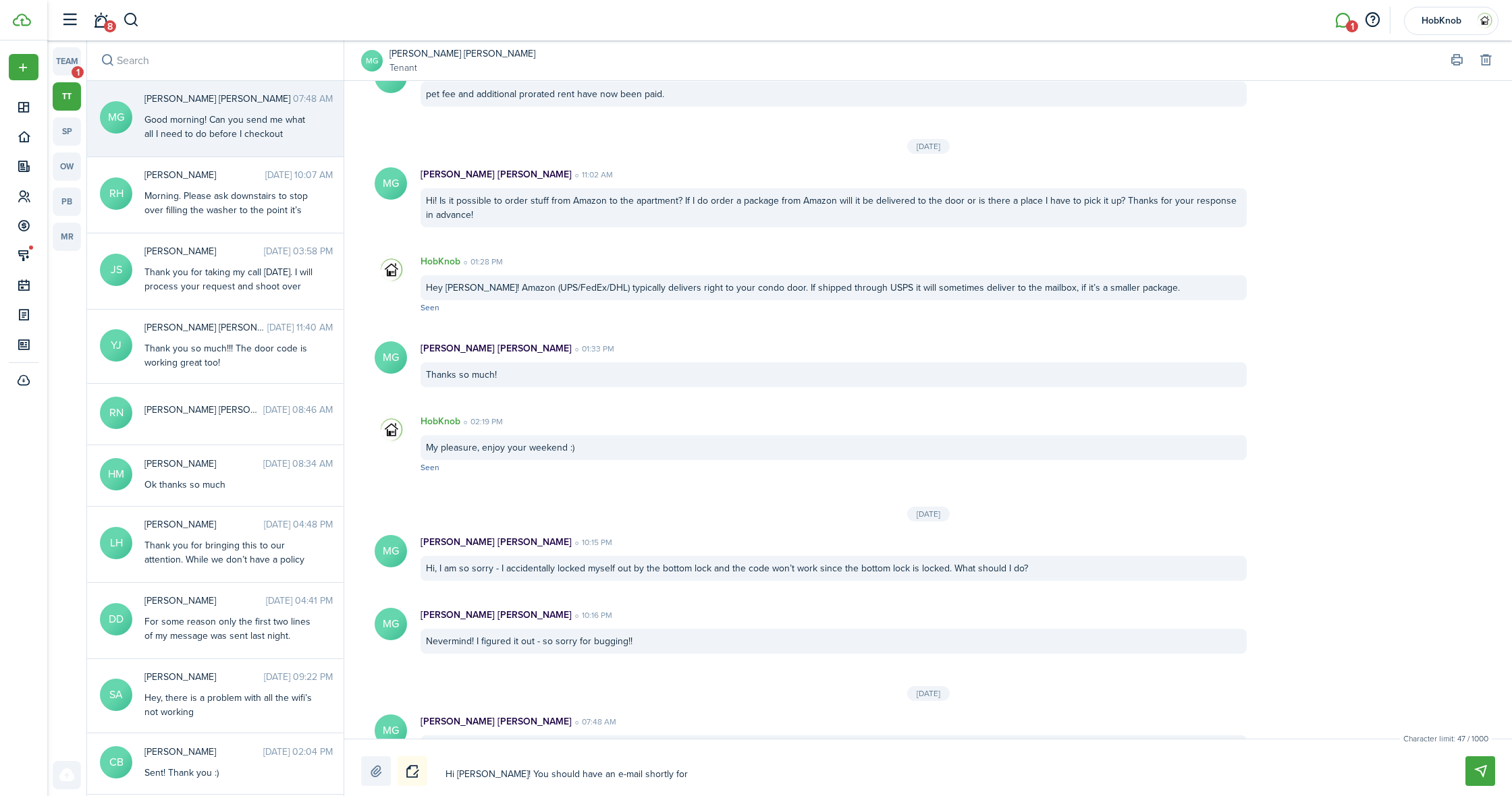
type textarea "Hi [PERSON_NAME]! You should have an e-mail shortly for"
type textarea "Hi [PERSON_NAME]! You should have an e-mail shortly for c"
type textarea "Hi [PERSON_NAME]! You should have an e-mail shortly for ch"
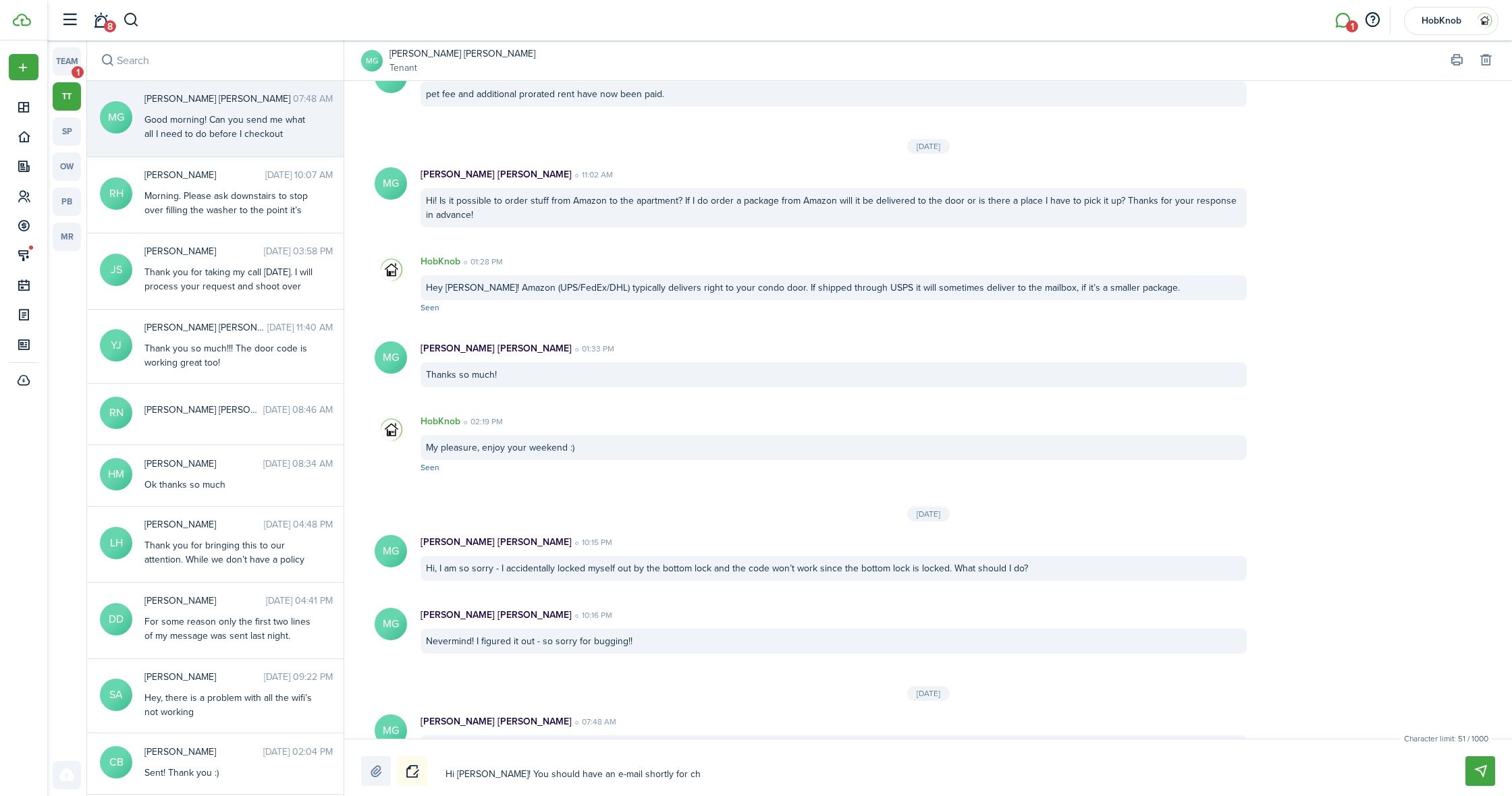
type textarea "Hi [PERSON_NAME]! You should have an e-mail shortly for che"
type textarea "Hi [PERSON_NAME]! You should have an e-mail shortly for chec"
type textarea "Hi [PERSON_NAME]! You should have an e-mail shortly for check"
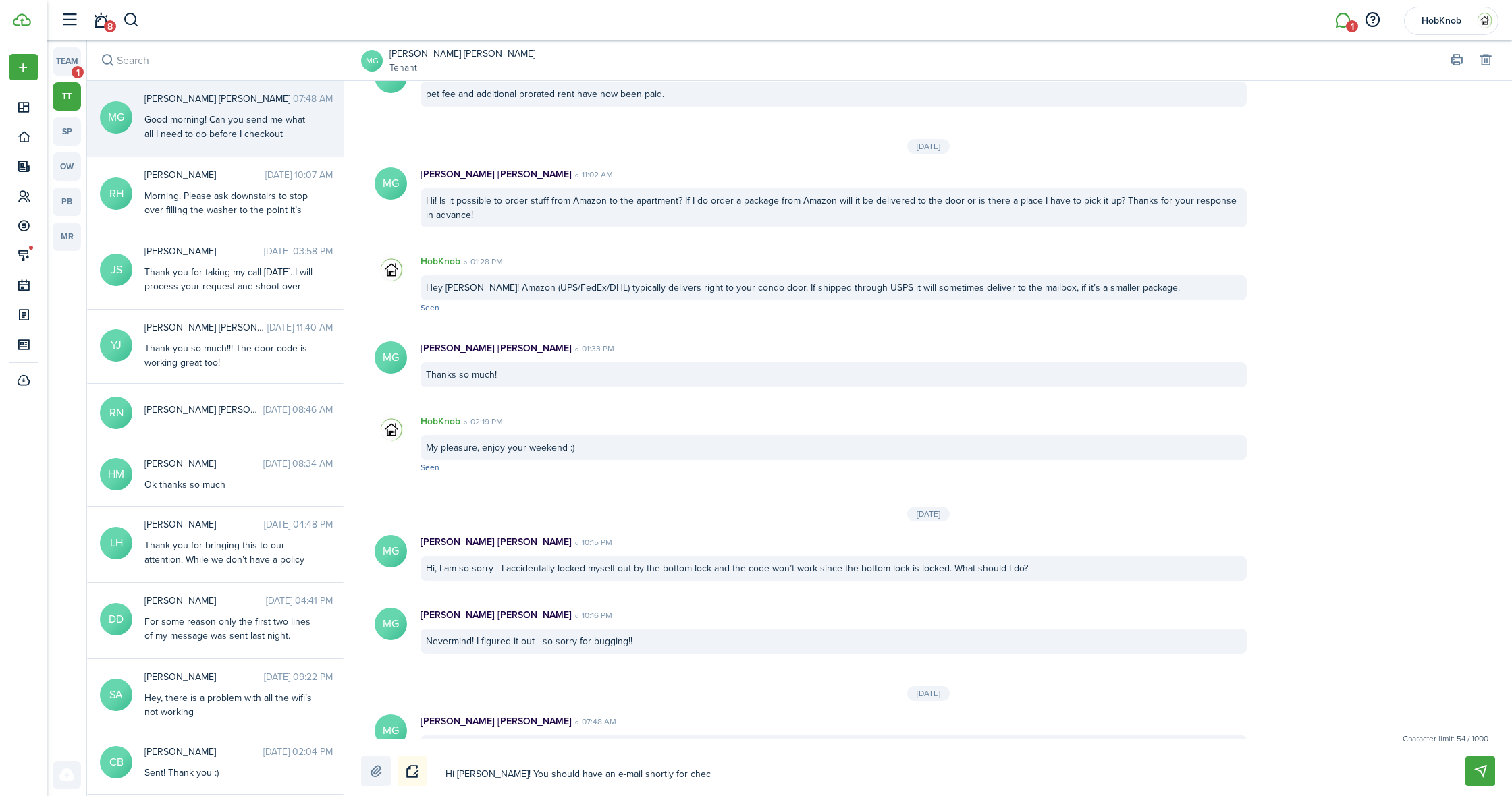
type textarea "Hi [PERSON_NAME]! You should have an e-mail shortly for check"
type textarea "Hi [PERSON_NAME]! You should have an e-mail shortly for check-"
type textarea "Hi [PERSON_NAME]! You should have an e-mail shortly for check-o"
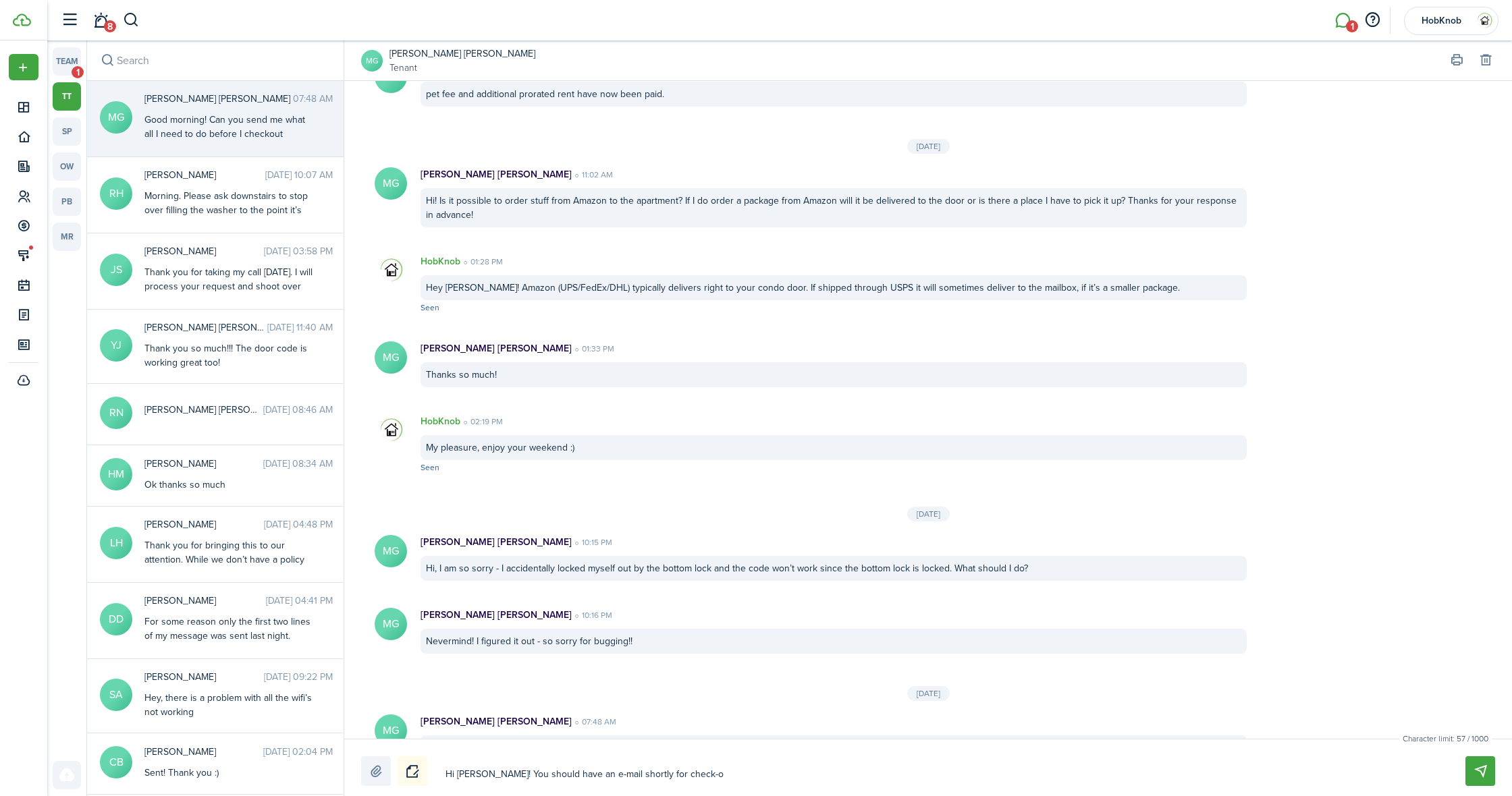
type textarea "Hi [PERSON_NAME]! You should have an e-mail shortly for check-ou"
type textarea "Hi [PERSON_NAME]! You should have an e-mail shortly for check-out"
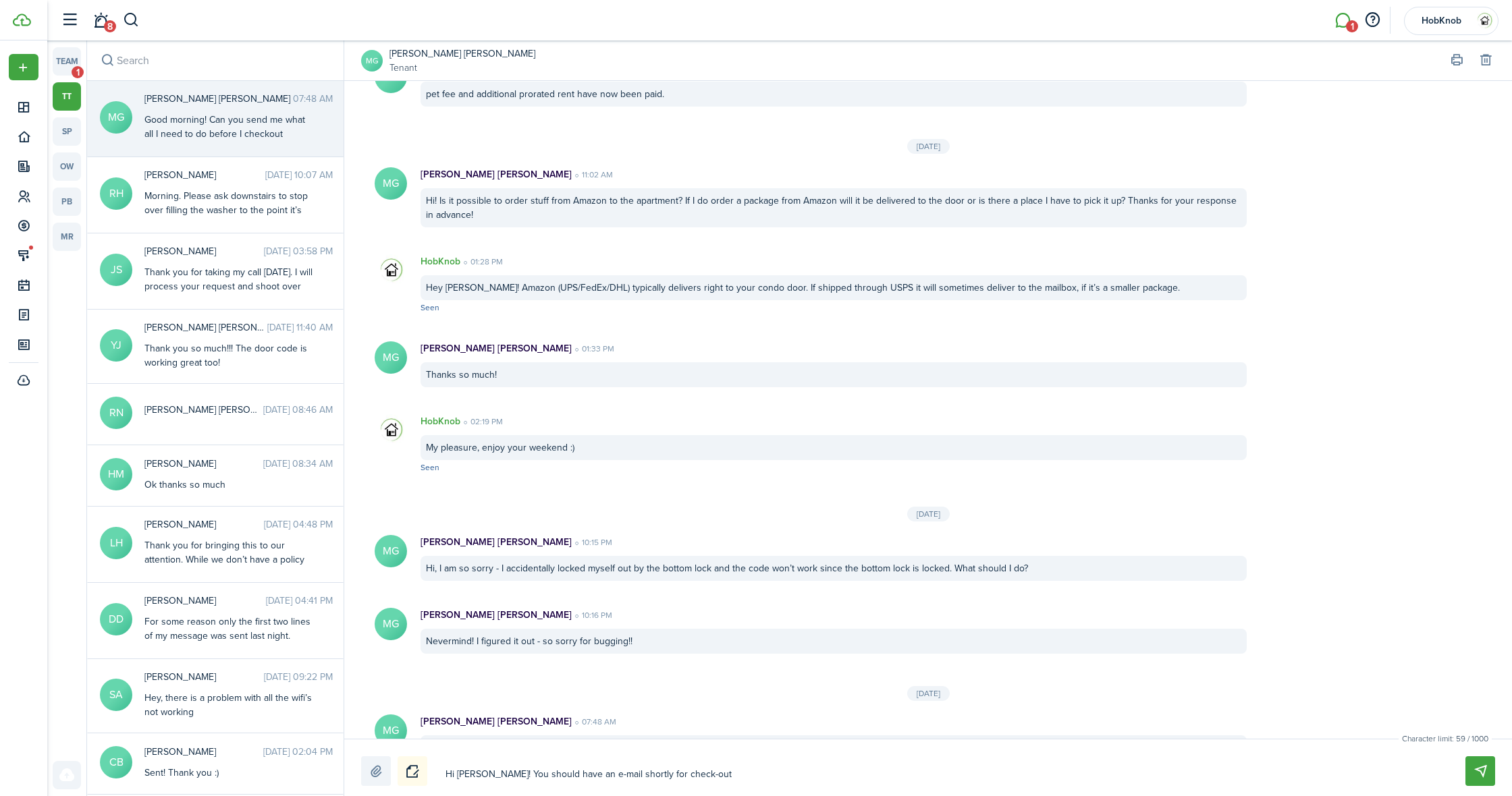
type textarea "Hi [PERSON_NAME]! You should have an e-mail shortly for check-out"
type textarea "Hi [PERSON_NAME]! You should have an e-mail shortly for check-out d"
type textarea "Hi [PERSON_NAME]! You should have an e-mail shortly for check-out de"
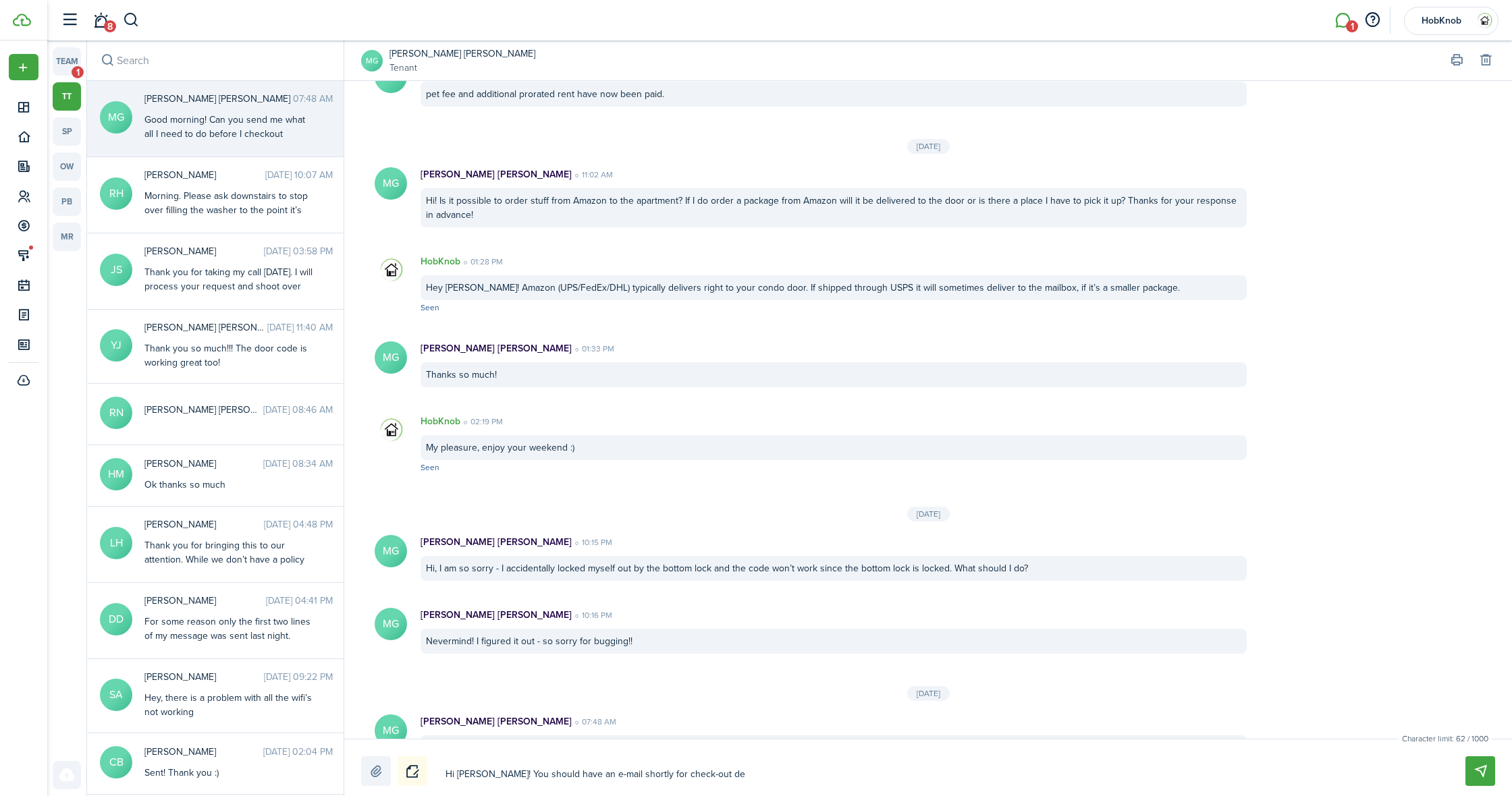
type textarea "Hi [PERSON_NAME]! You should have an e-mail shortly for check-out det"
type textarea "Hi [PERSON_NAME]! You should have an e-mail shortly for check-out deti"
type textarea "Hi [PERSON_NAME]! You should have an e-mail shortly for check-out detia"
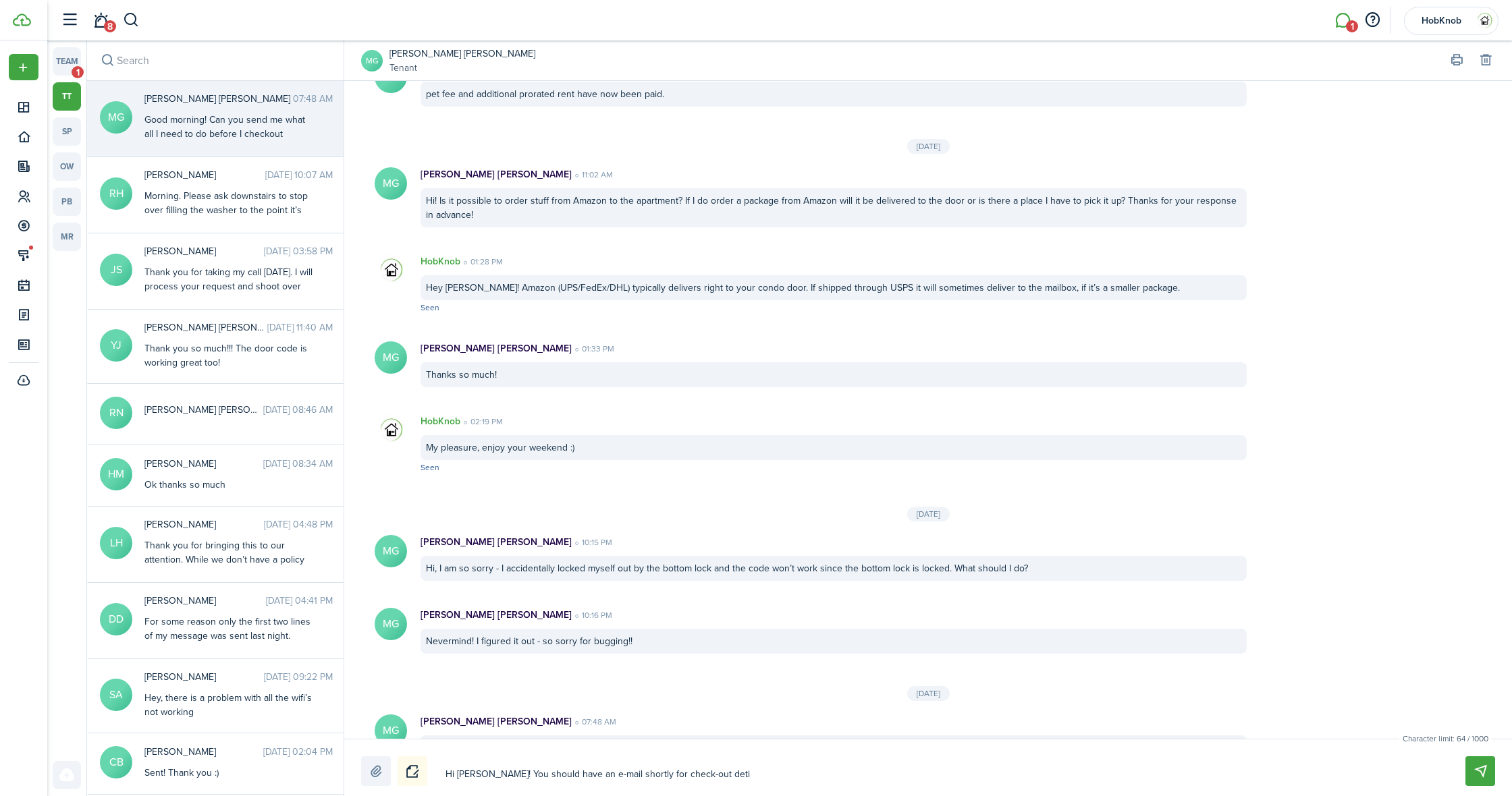
type textarea "Hi [PERSON_NAME]! You should have an e-mail shortly for check-out detia"
type textarea "Hi [PERSON_NAME]! You should have an e-mail shortly for check-out detial"
type textarea "Hi [PERSON_NAME]! You should have an e-mail shortly for check-out detials"
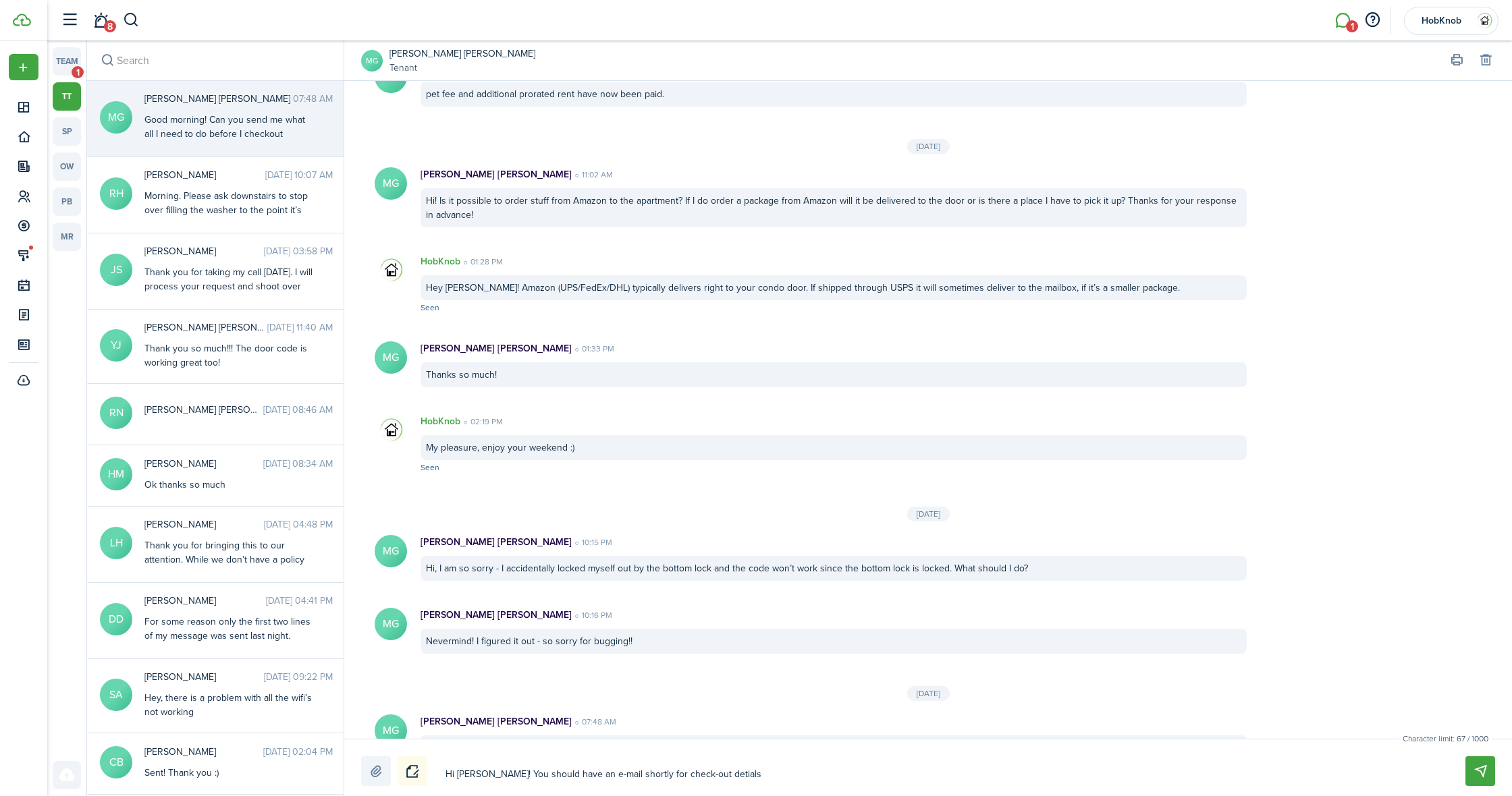
type textarea "Hi [PERSON_NAME]! You should have an e-mail shortly for check-out details."
type textarea "Hi [PERSON_NAME]! You should have an e-mail shortly for check-out details. L"
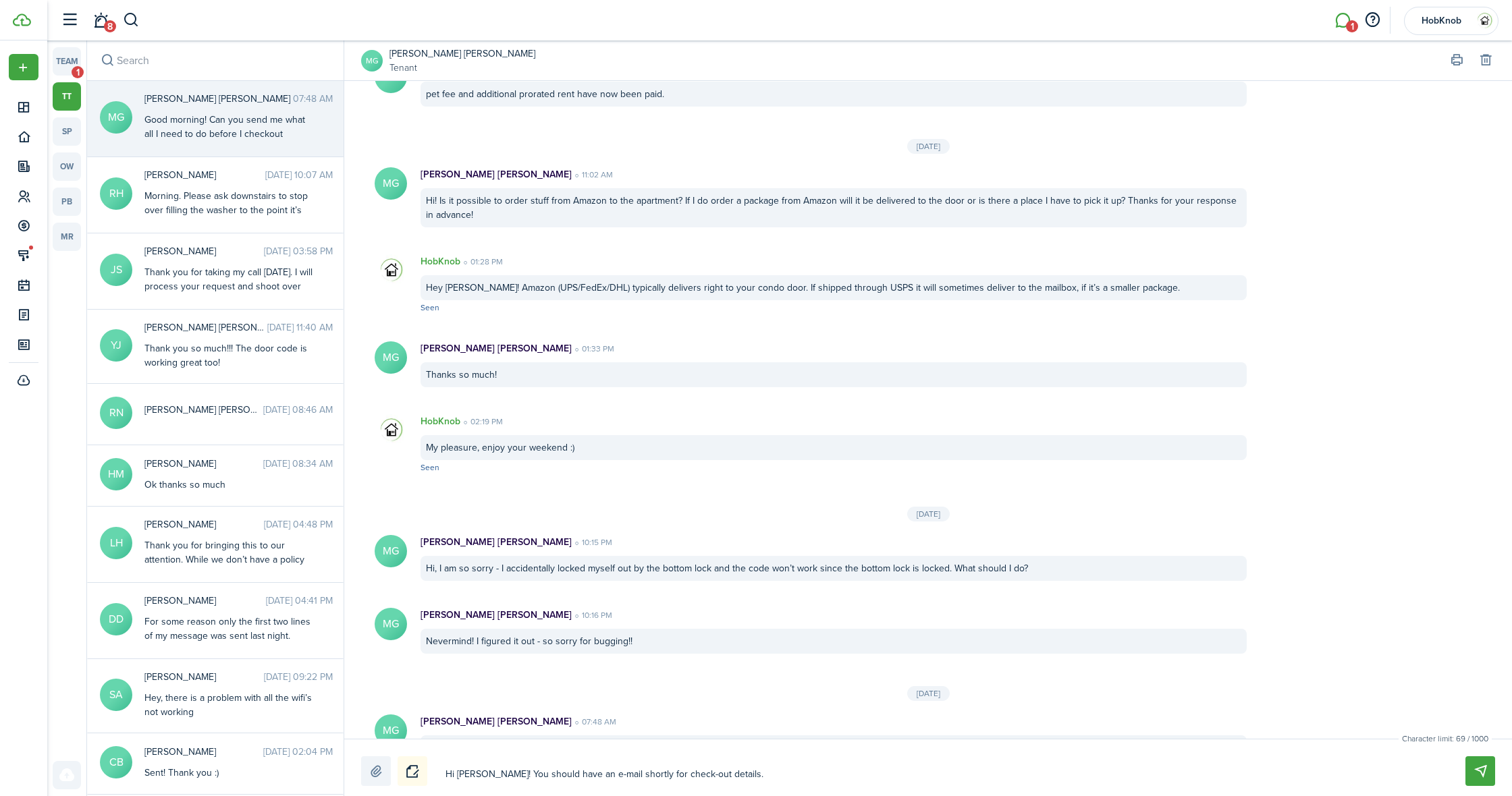
type textarea "Hi [PERSON_NAME]! You should have an e-mail shortly for check-out details. L"
type textarea "Hi [PERSON_NAME]! You should have an e-mail shortly for check-out details. Le"
type textarea "Hi [PERSON_NAME]! You should have an e-mail shortly for check-out details. Let"
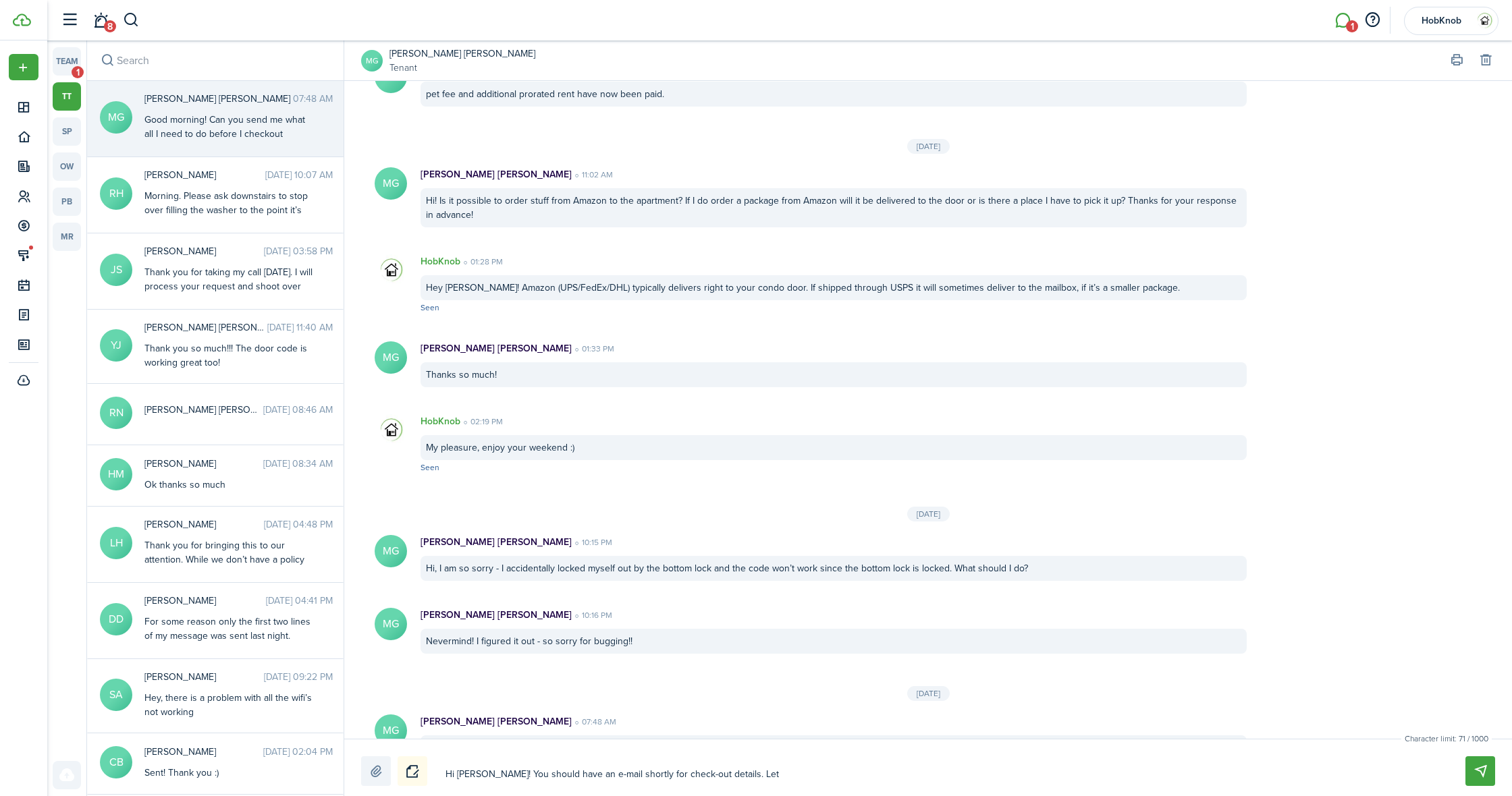
type textarea "Hi [PERSON_NAME]! You should have an e-mail shortly for check-out details. Let"
type textarea "Hi [PERSON_NAME]! You should have an e-mail shortly for check-out details. Let m"
type textarea "Hi [PERSON_NAME]! You should have an e-mail shortly for check-out details. Let …"
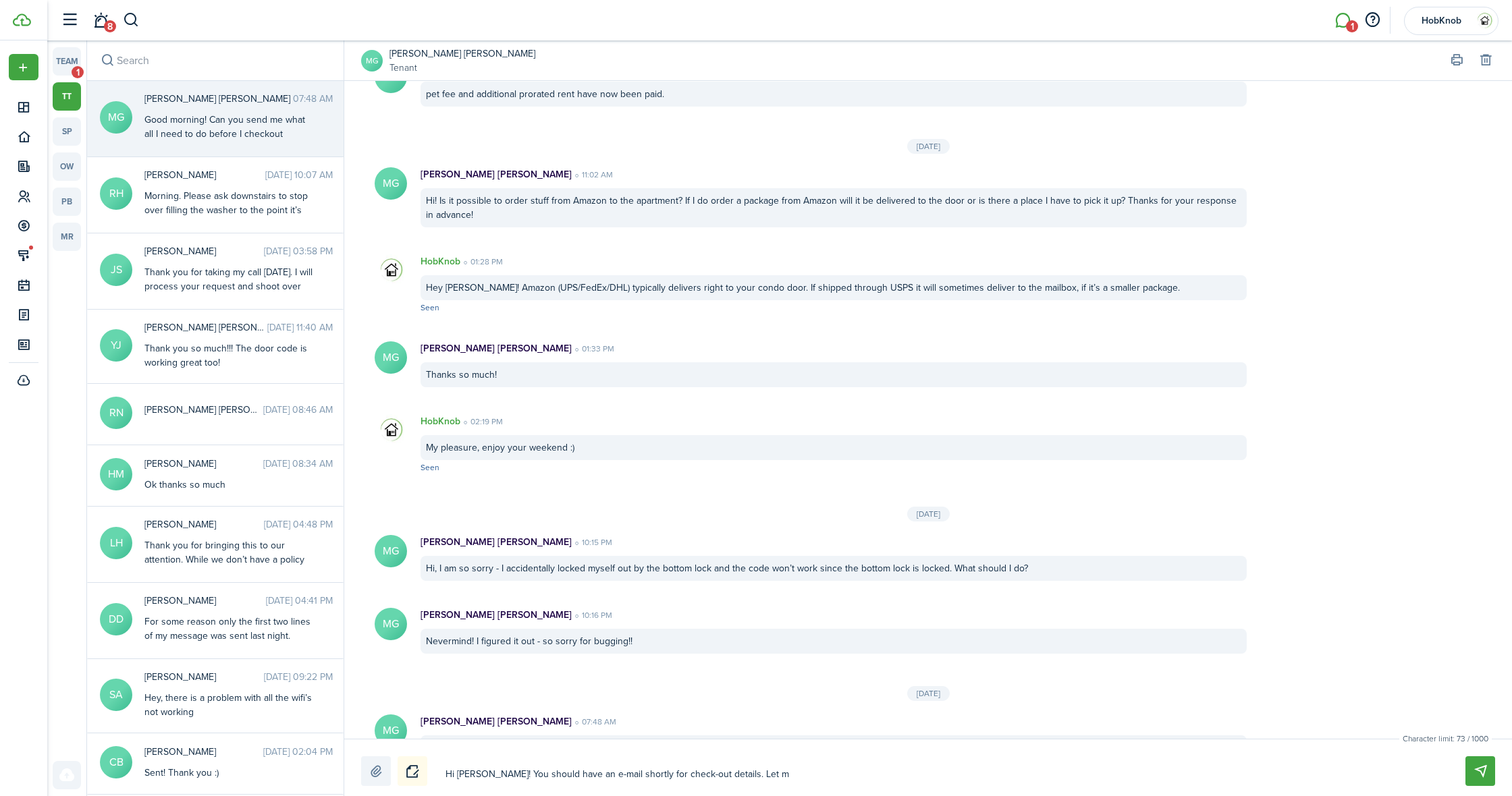
type textarea "Hi [PERSON_NAME]! You should have an e-mail shortly for check-out details. Let …"
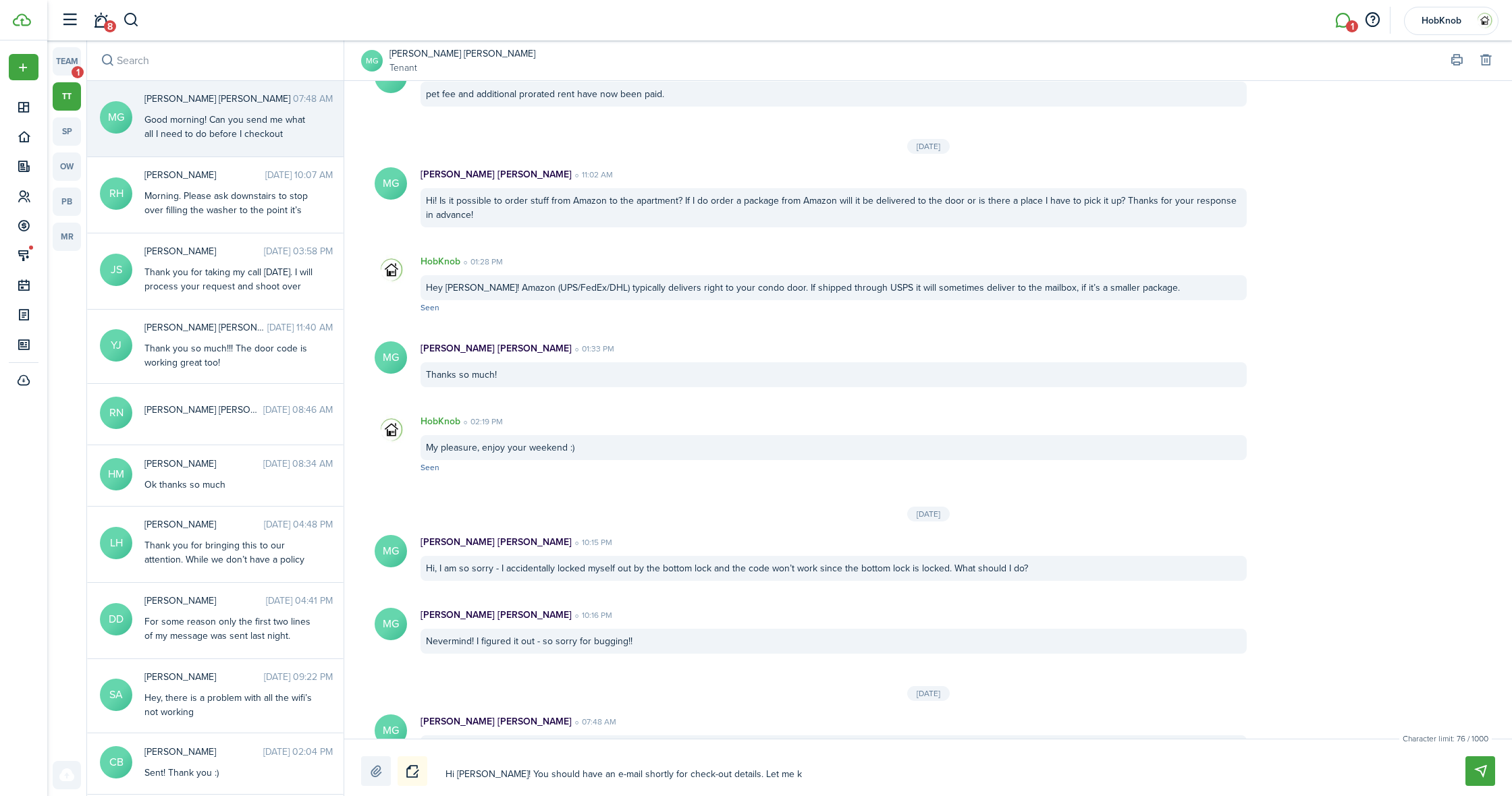
type textarea "Hi [PERSON_NAME]! You should have an e-mail shortly for check-out details. Let …"
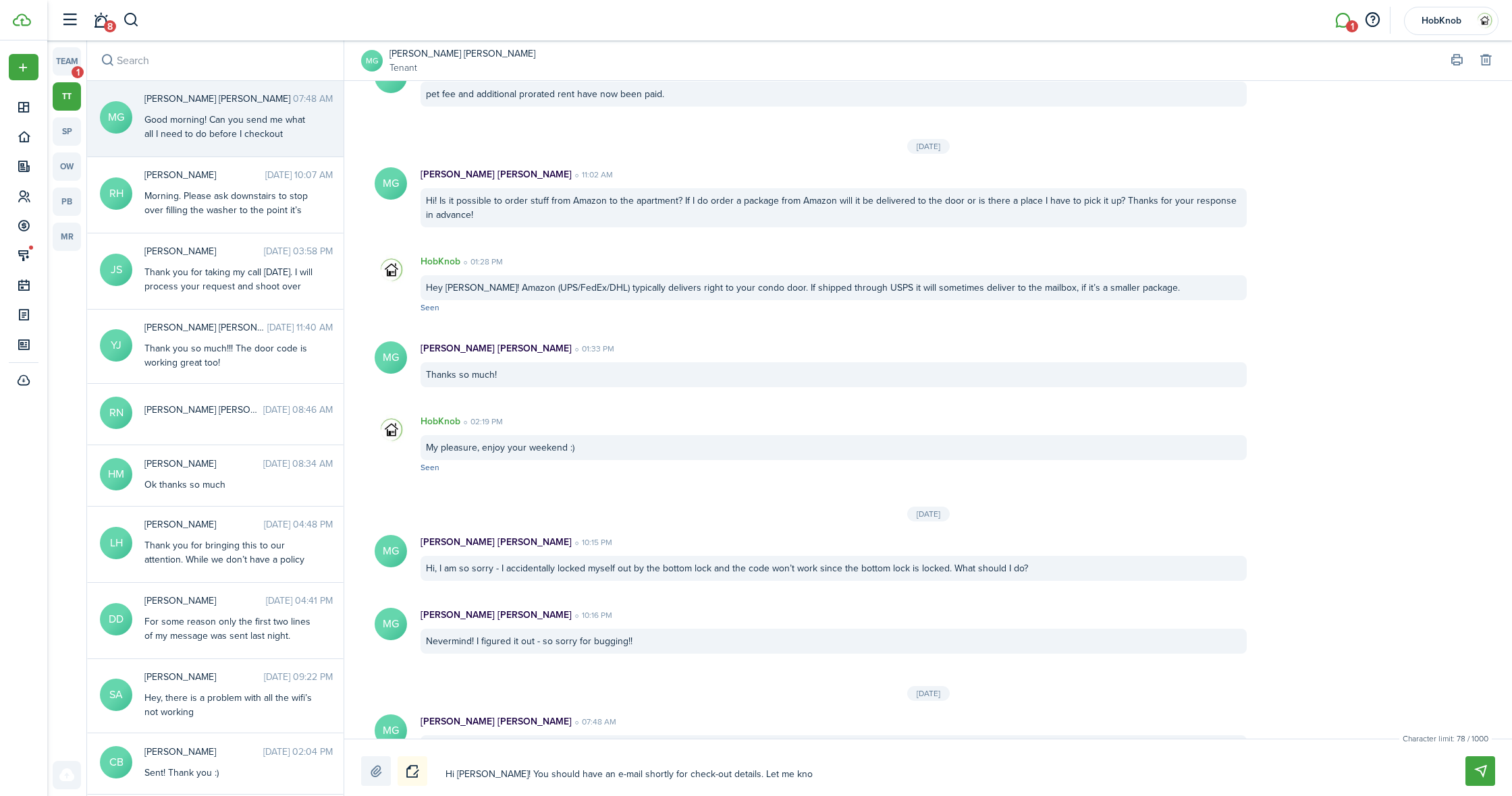
type textarea "Hi [PERSON_NAME]! You should have an e-mail shortly for check-out details. Let …"
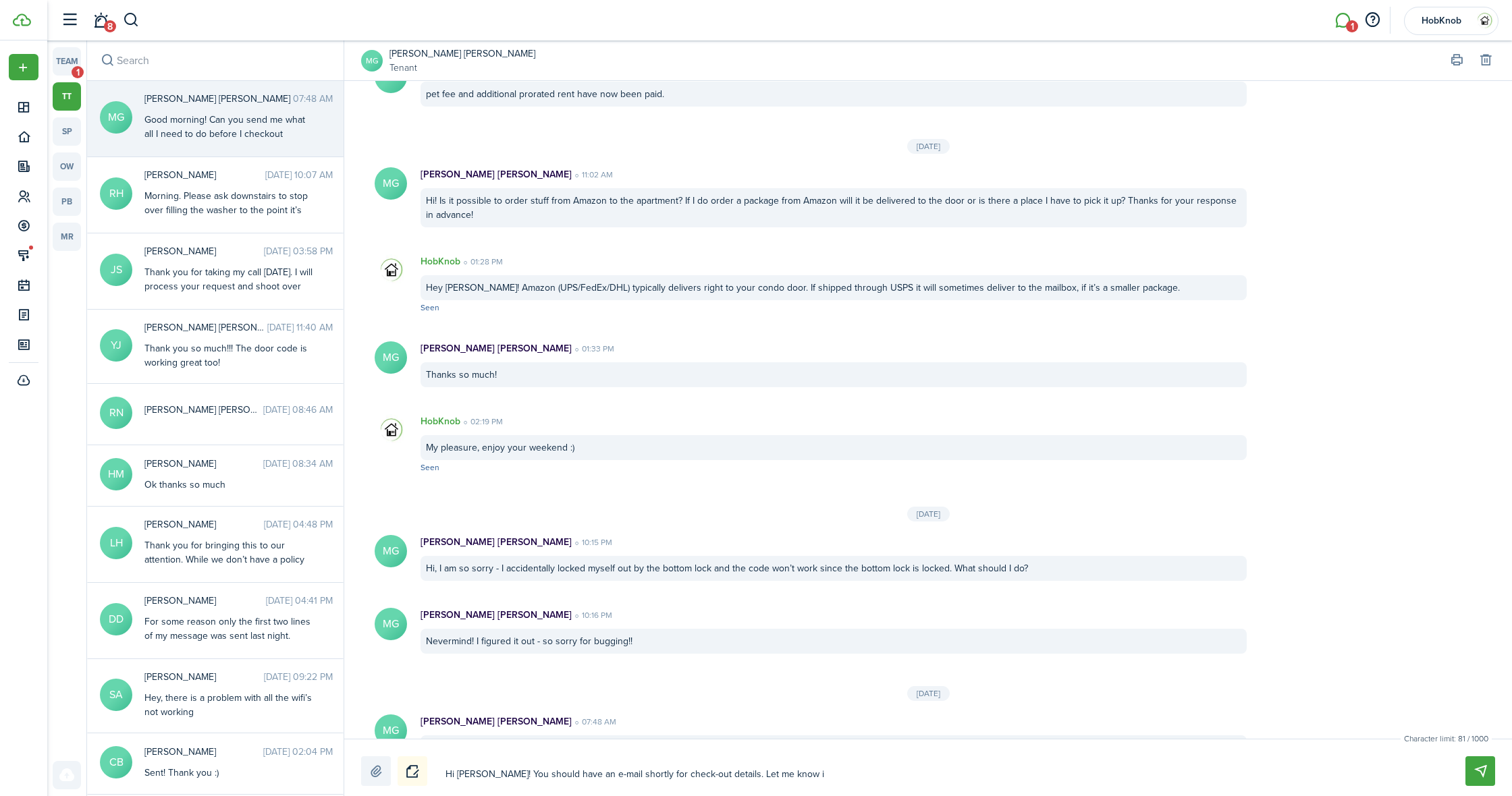
type textarea "Hi [PERSON_NAME]! You should have an e-mail shortly for check-out details. Let …"
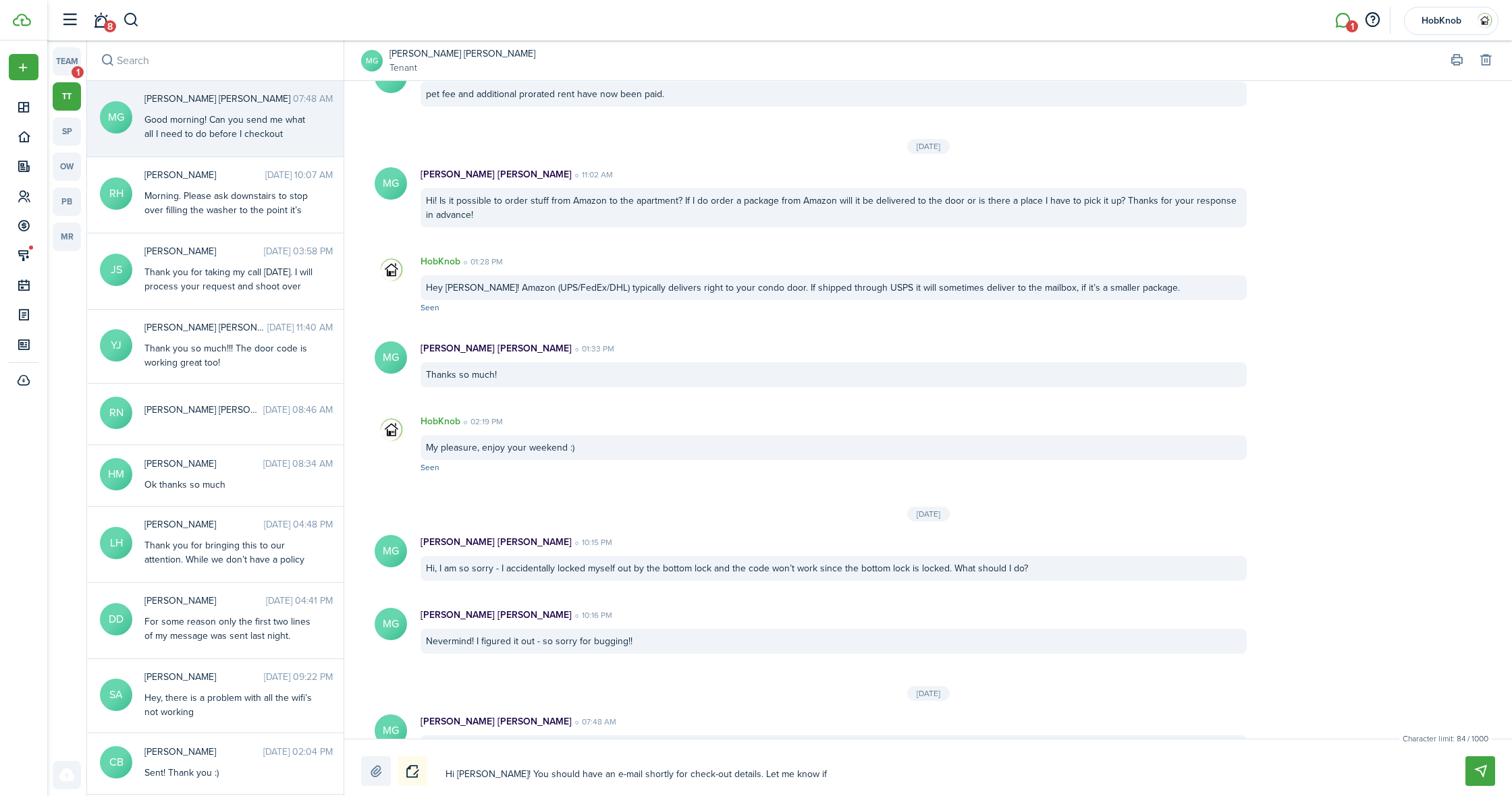
type textarea "Hi [PERSON_NAME]! You should have an e-mail shortly for check-out details. Let …"
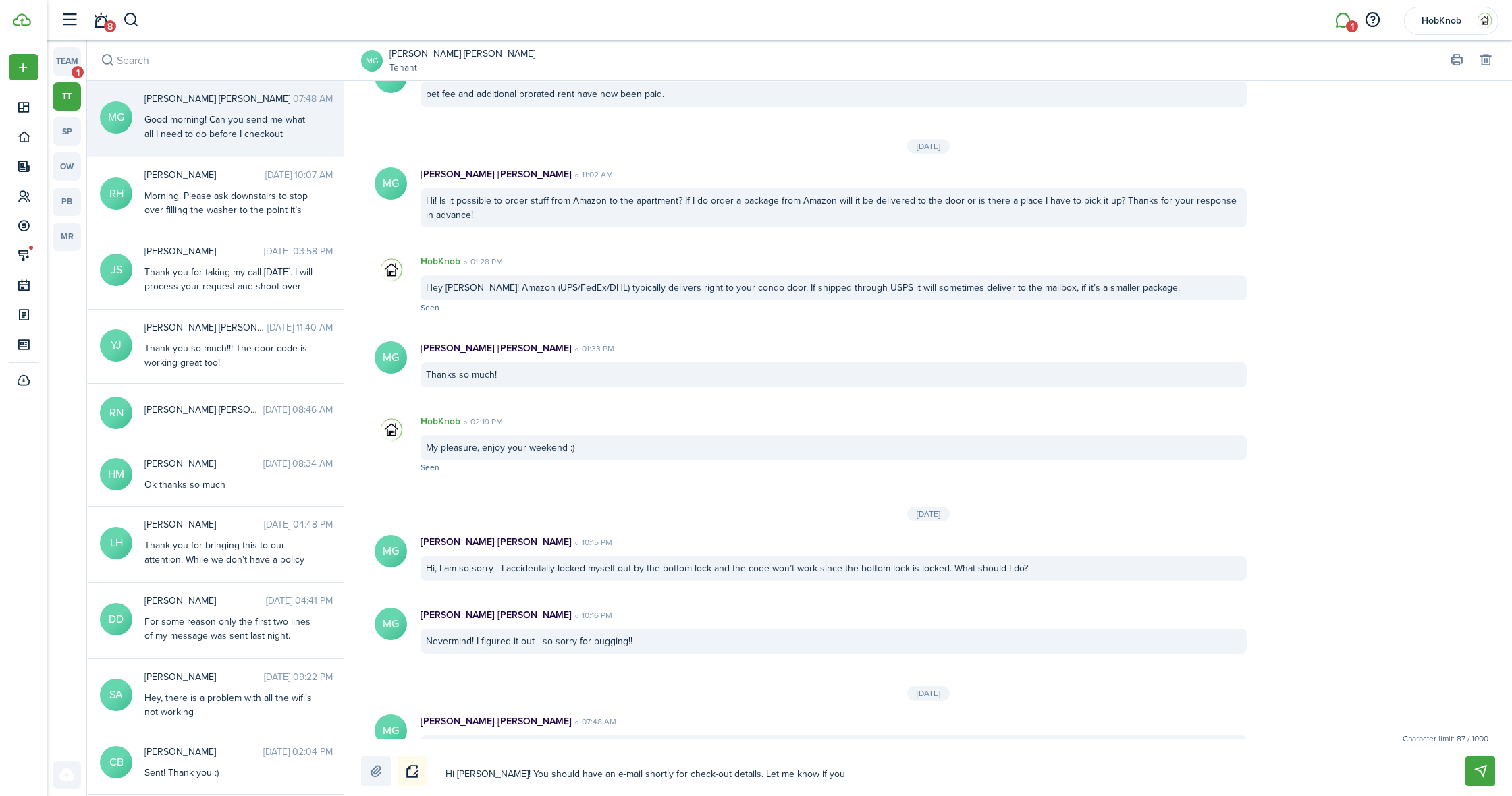
type textarea "Hi [PERSON_NAME]! You should have an e-mail shortly for check-out details. Let …"
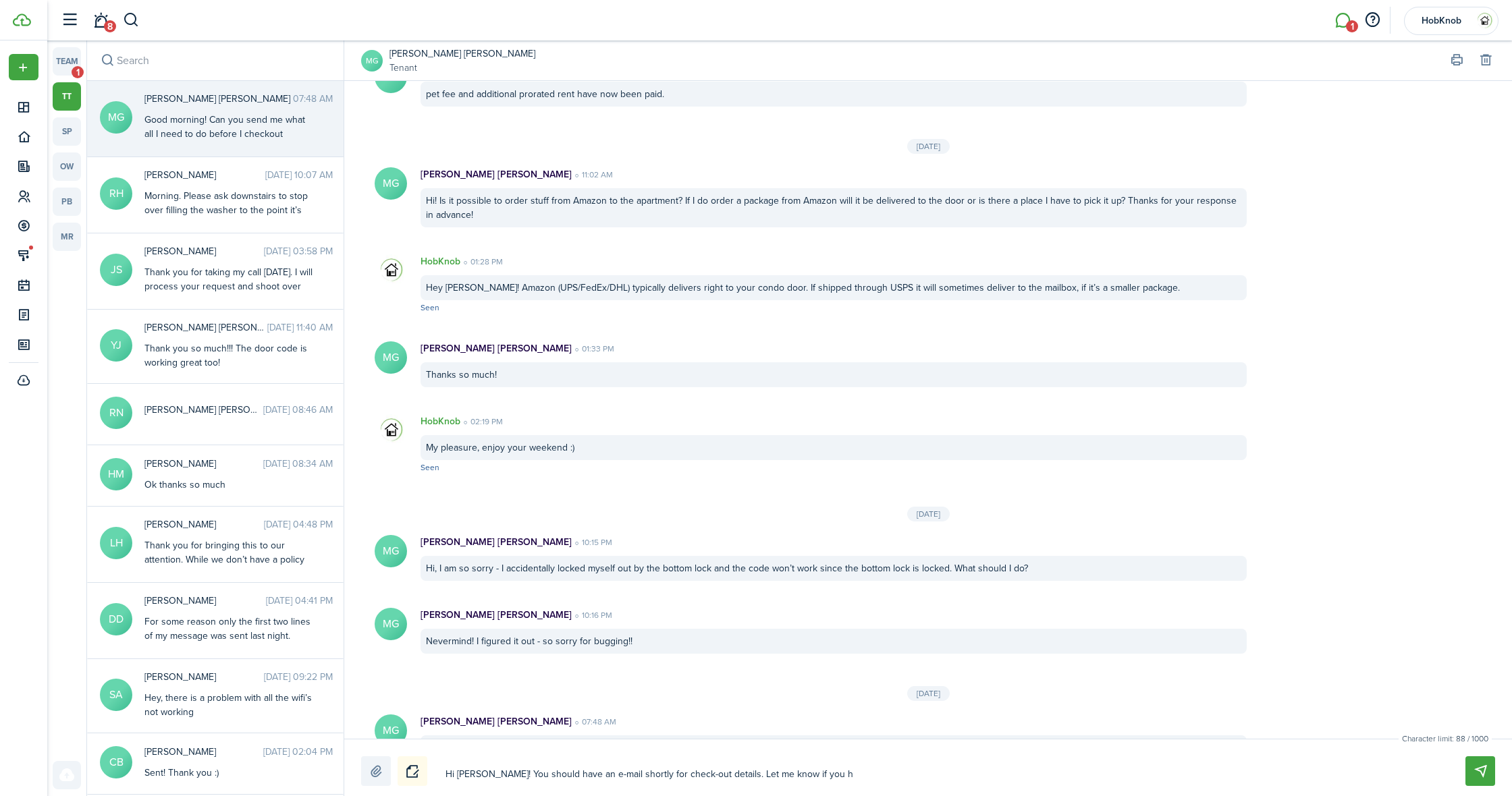
type textarea "Hi [PERSON_NAME]! You should have an e-mail shortly for check-out details. Let …"
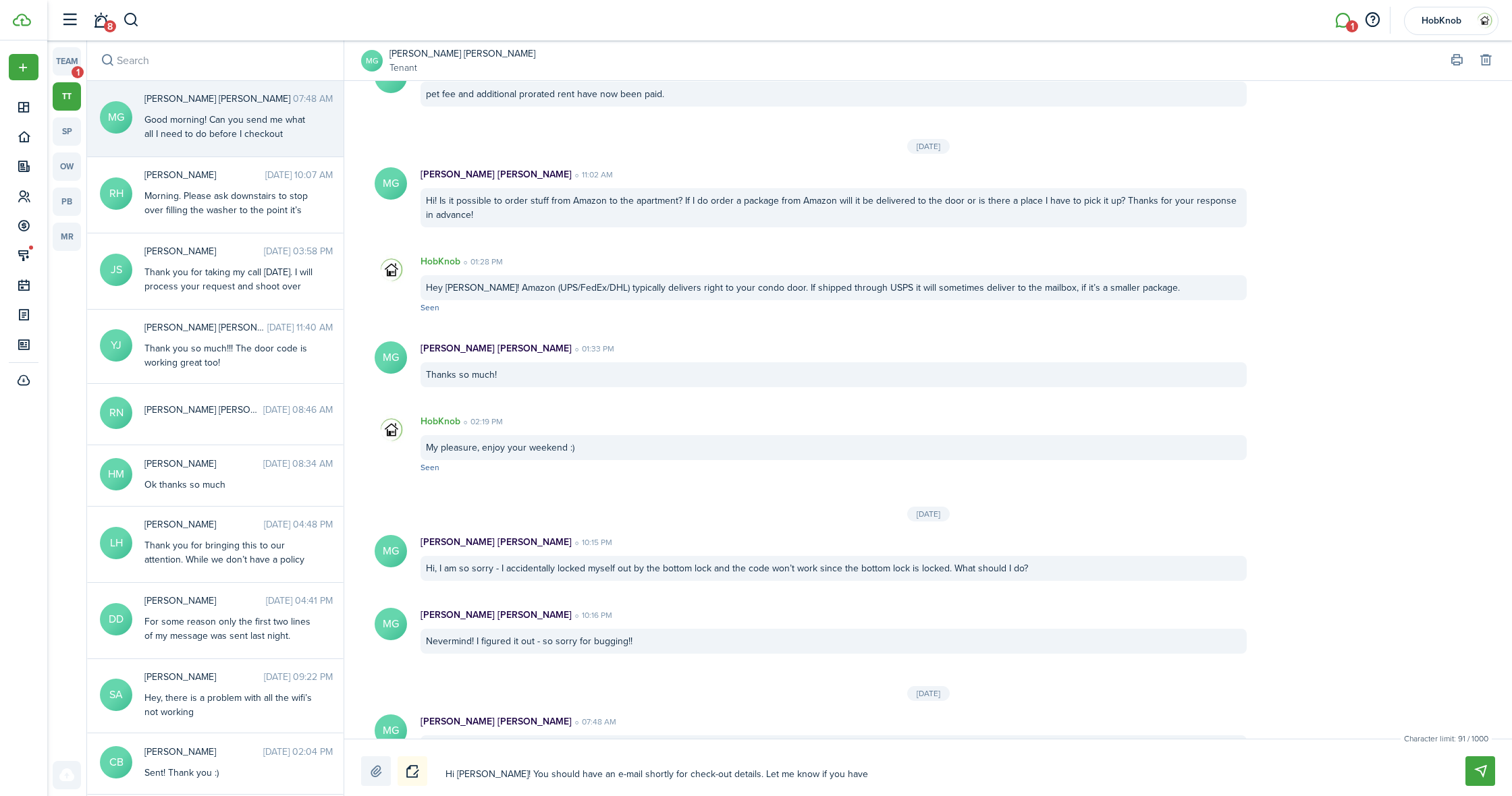
type textarea "Hi [PERSON_NAME]! You should have an e-mail shortly for check-out details. Let …"
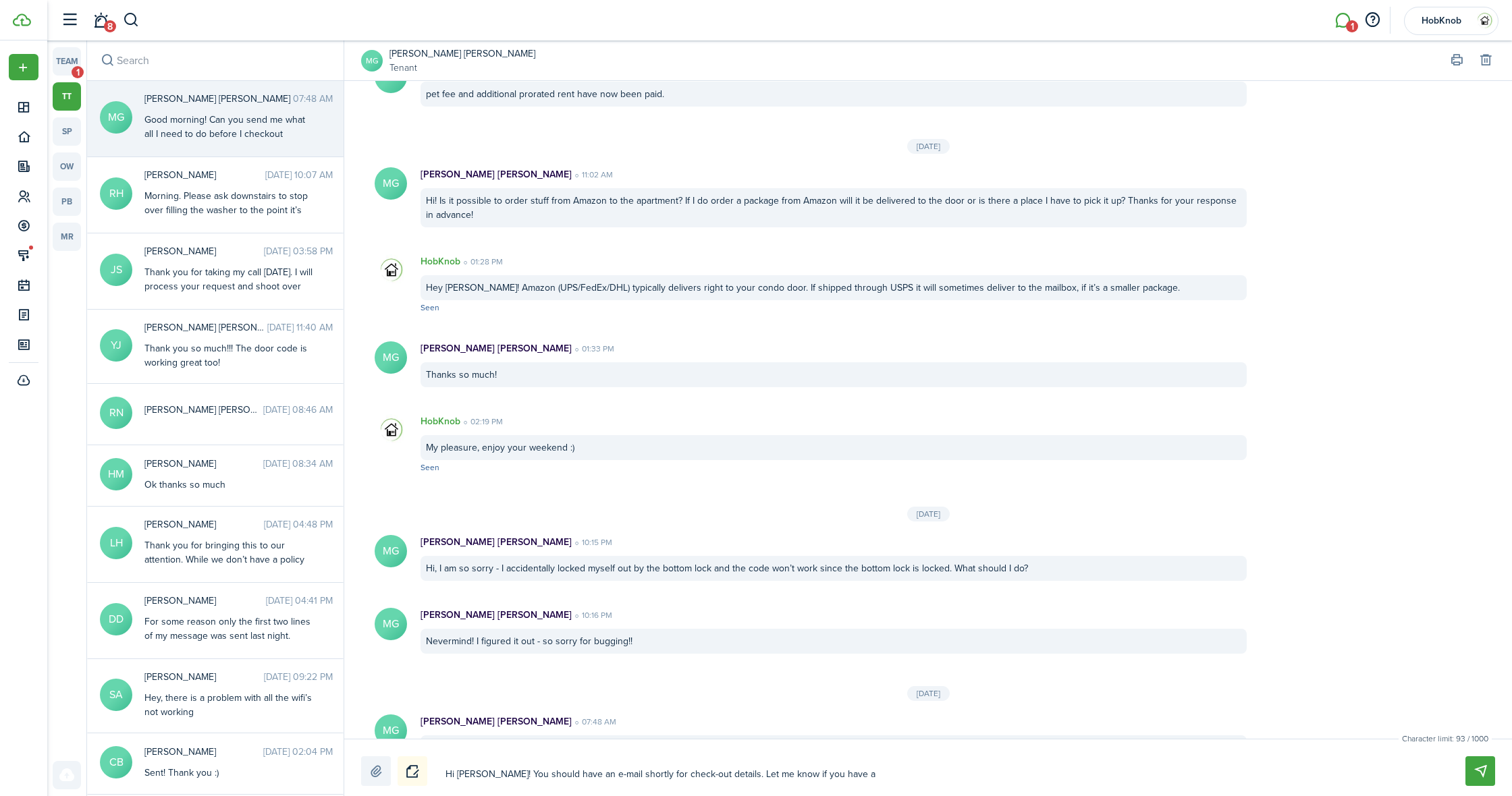
type textarea "Hi [PERSON_NAME]! You should have an e-mail shortly for check-out details. Let …"
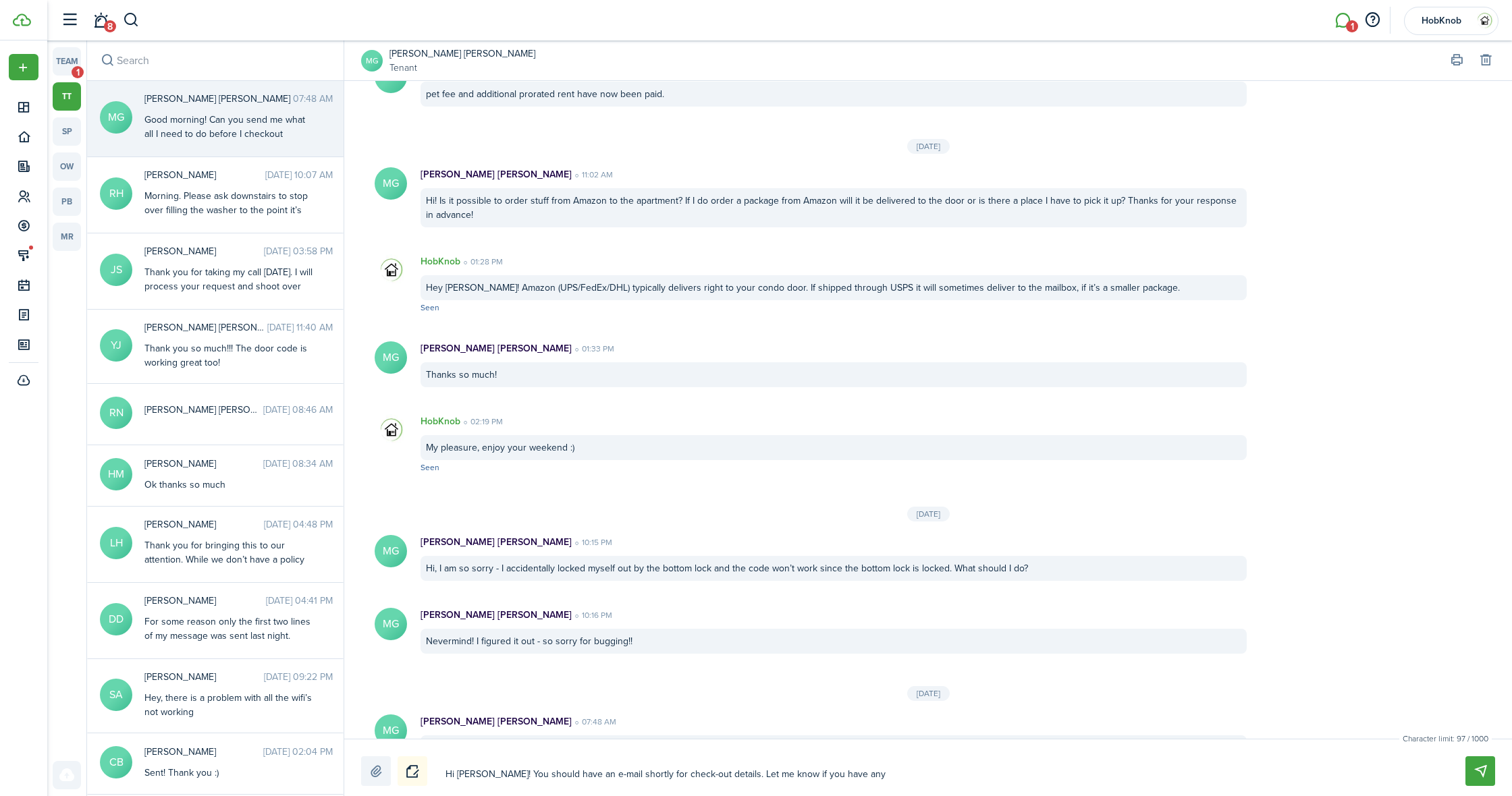
type textarea "Hi [PERSON_NAME]! You should have an e-mail shortly for check-out details. Let …"
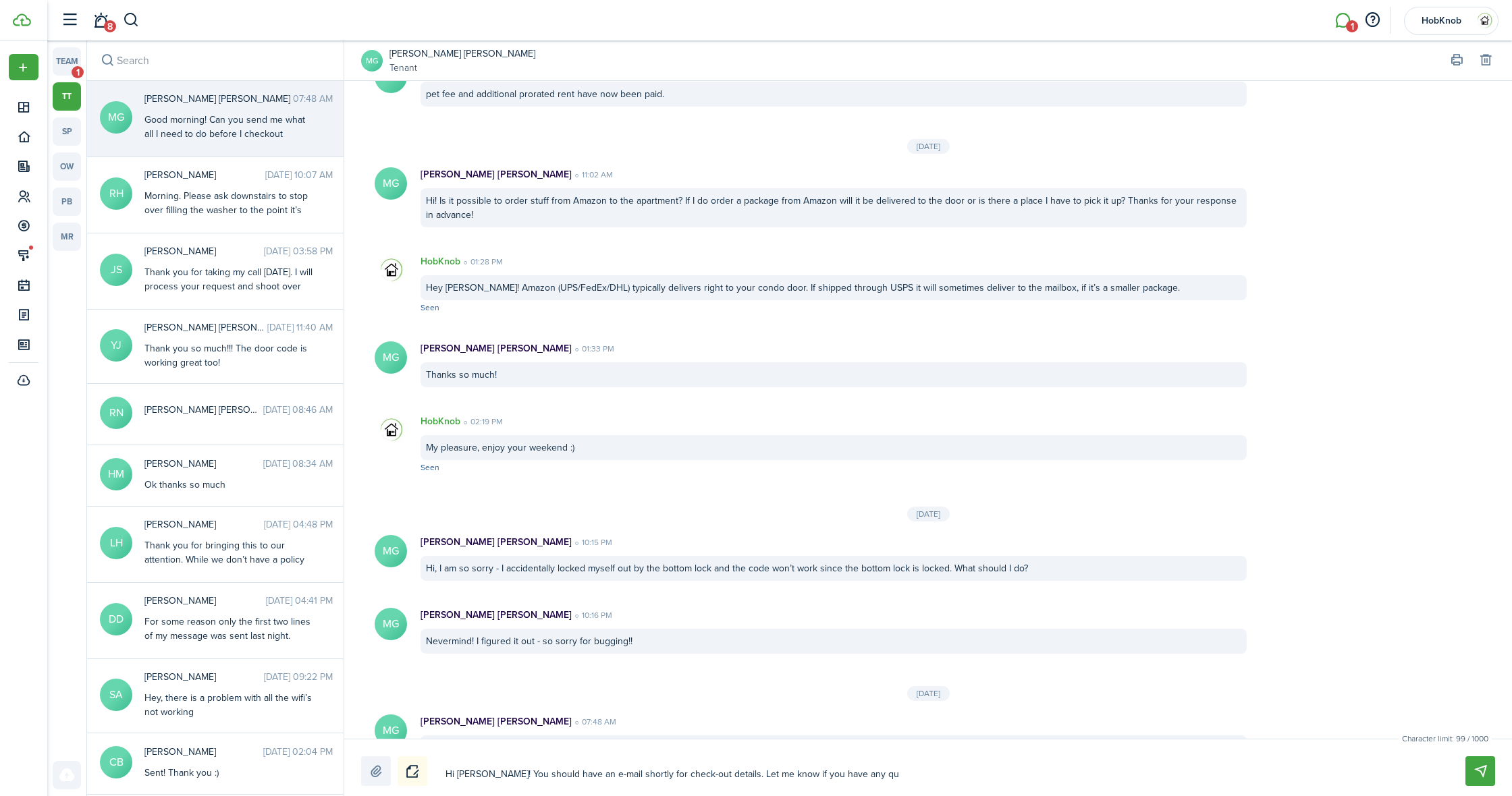
type textarea "Hi [PERSON_NAME]! You should have an e-mail shortly for check-out details. Let …"
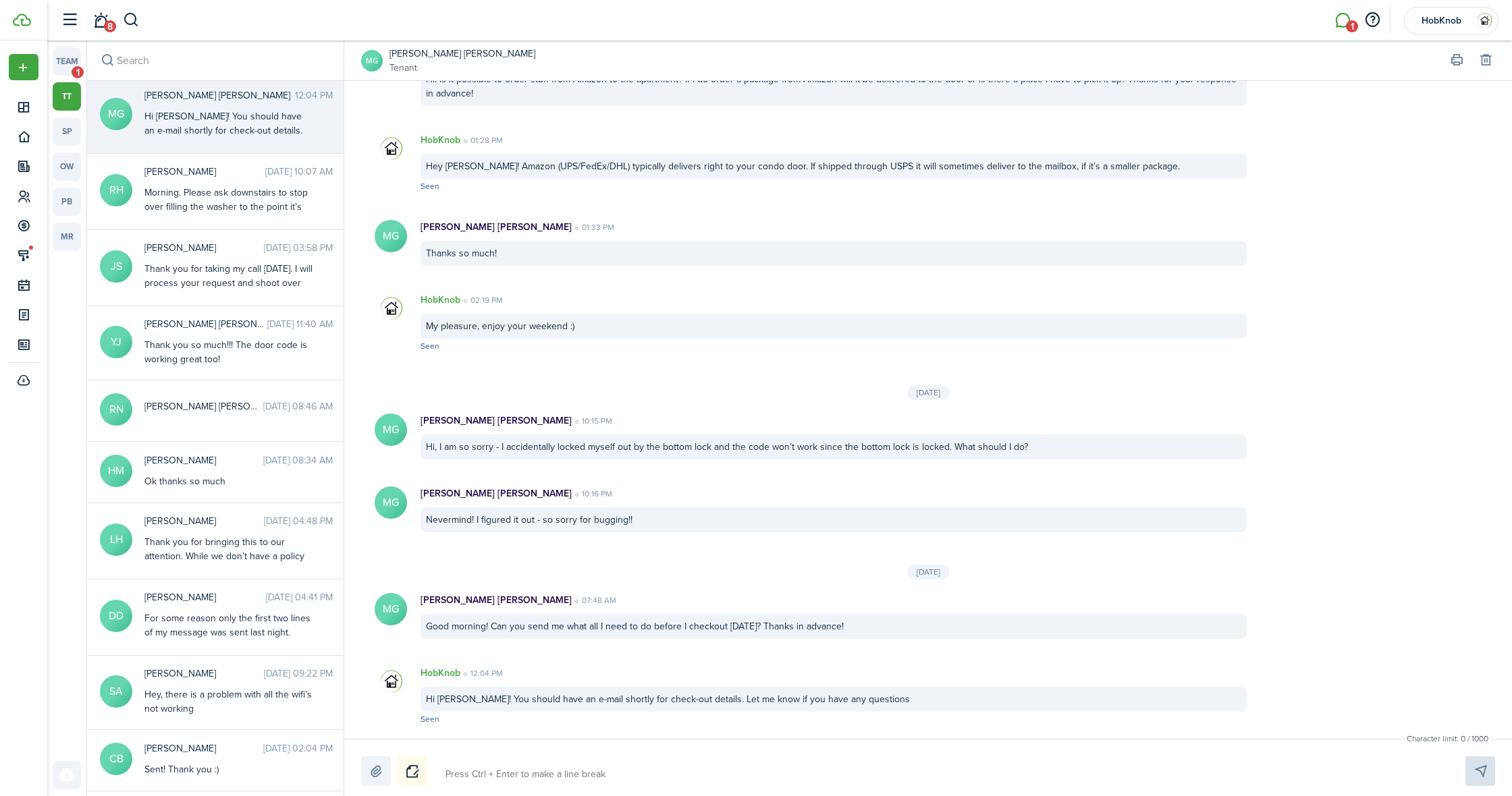
scroll to position [507, 0]
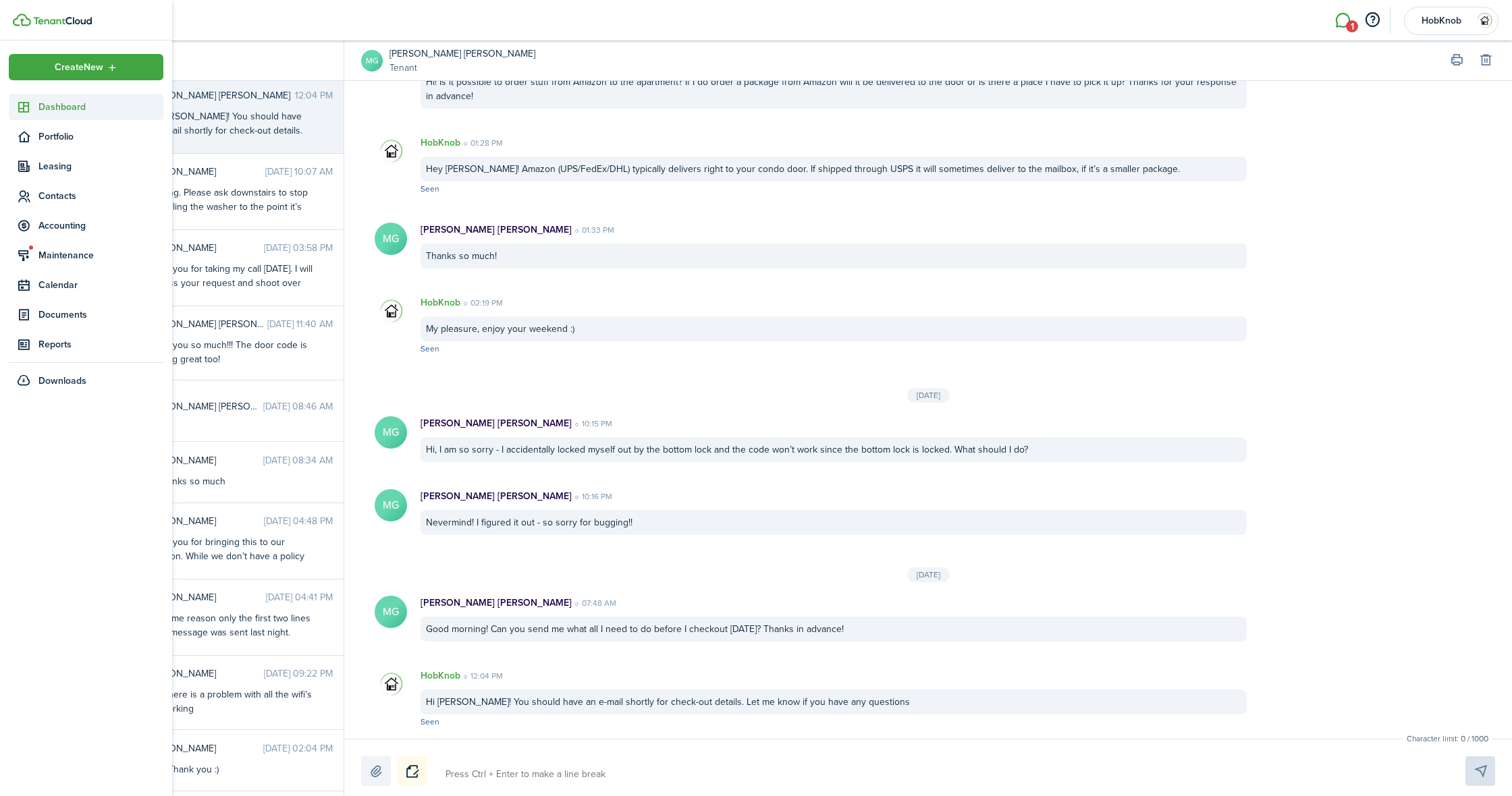
click at [58, 109] on span "Dashboard" at bounding box center [101, 106] width 125 height 14
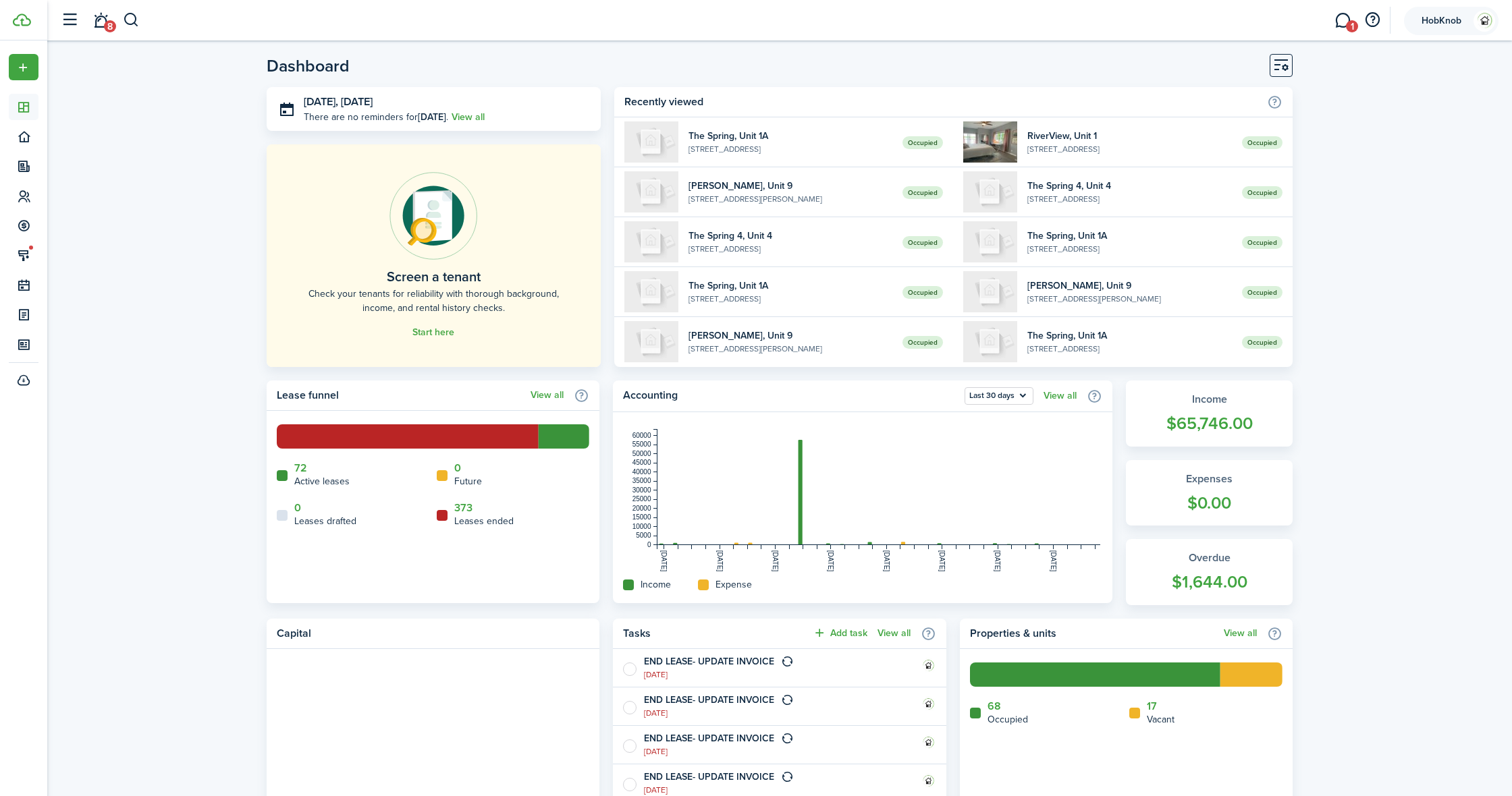
click at [1472, 23] on account-user-avatar "HobKnob" at bounding box center [1451, 21] width 95 height 28
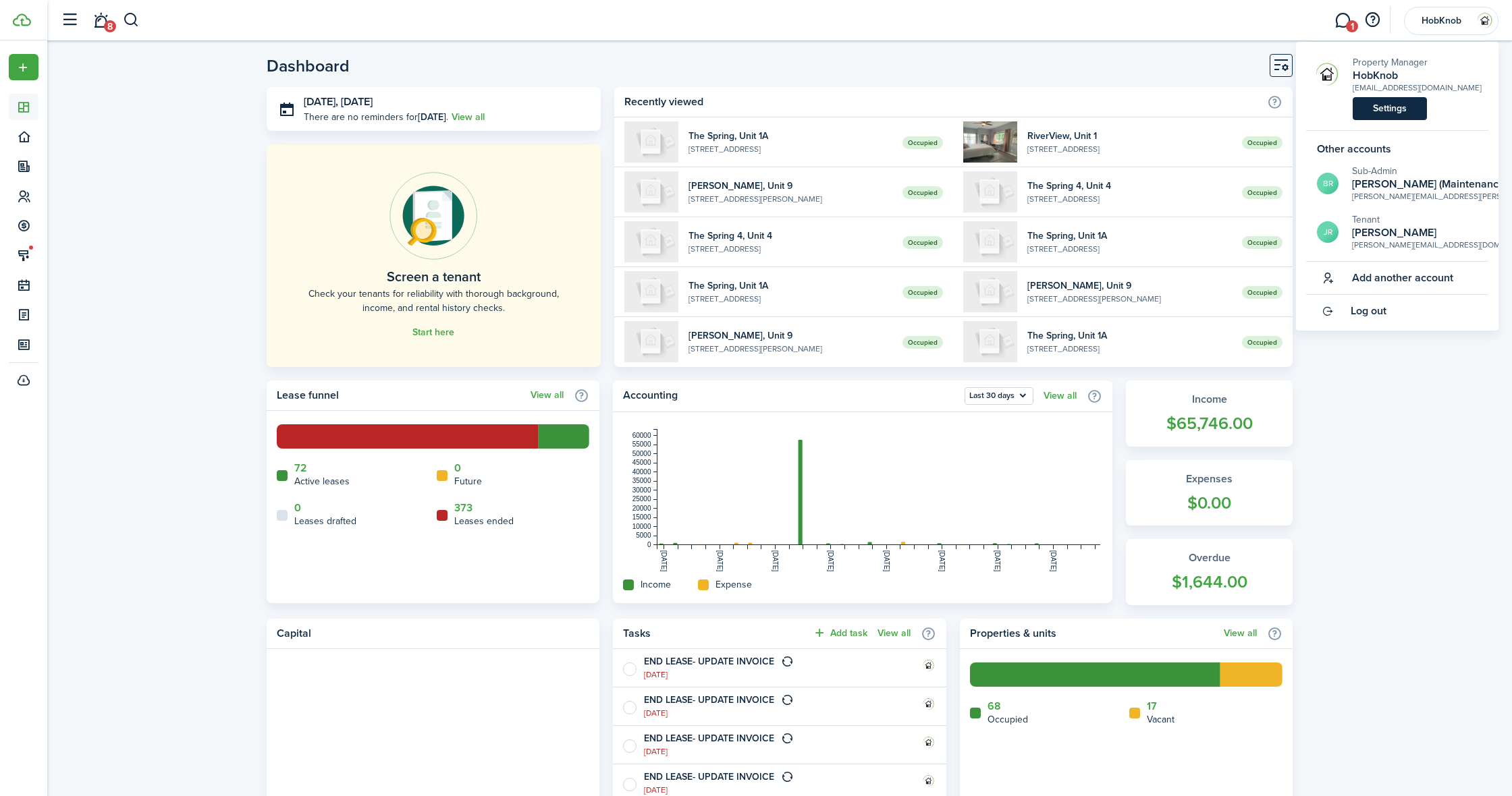
click at [1393, 108] on link "Settings" at bounding box center [1389, 108] width 74 height 23
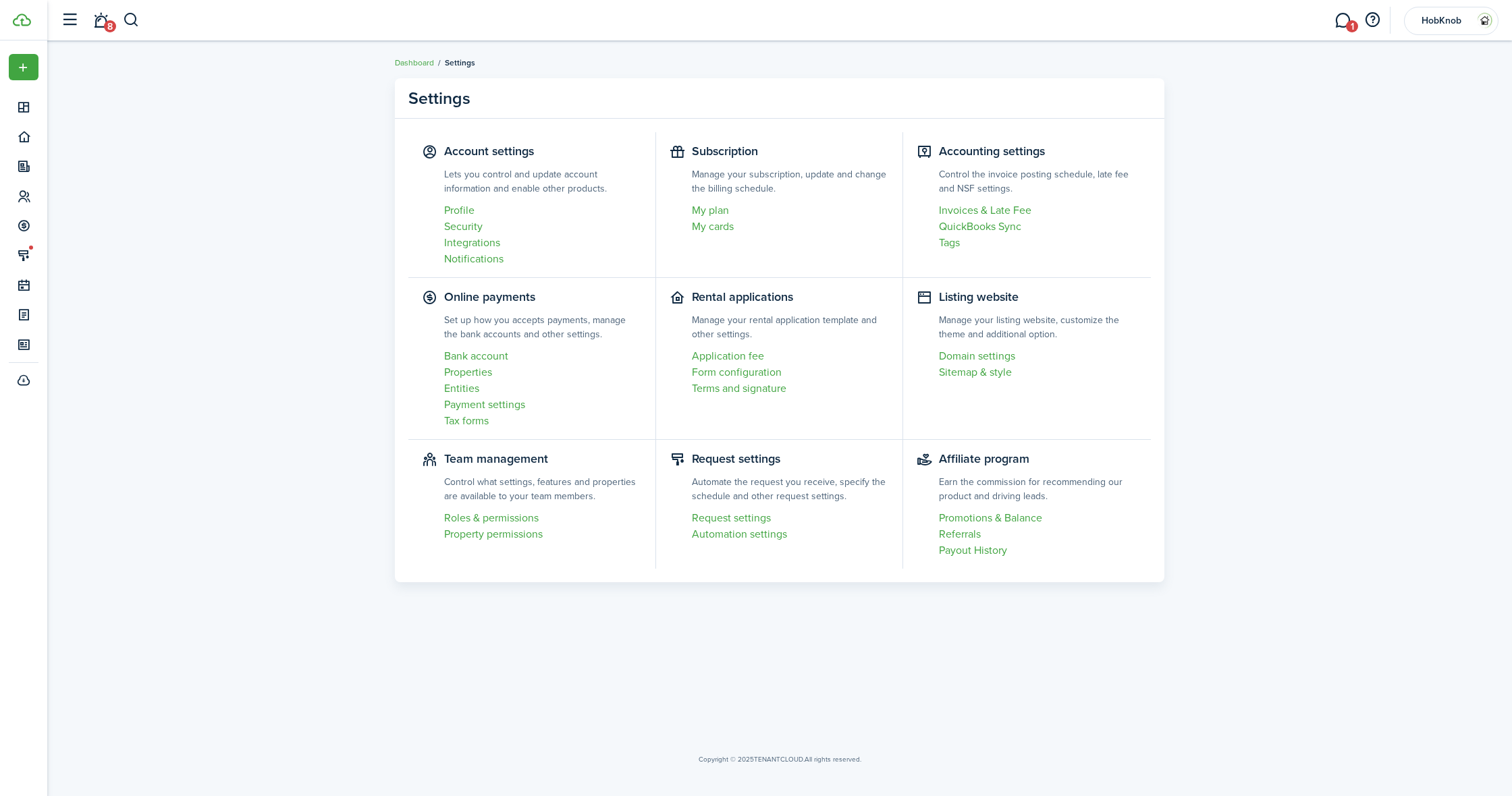
drag, startPoint x: 494, startPoint y: 520, endPoint x: 567, endPoint y: 471, distance: 87.9
click at [494, 520] on link "Roles & permissions" at bounding box center [543, 518] width 197 height 16
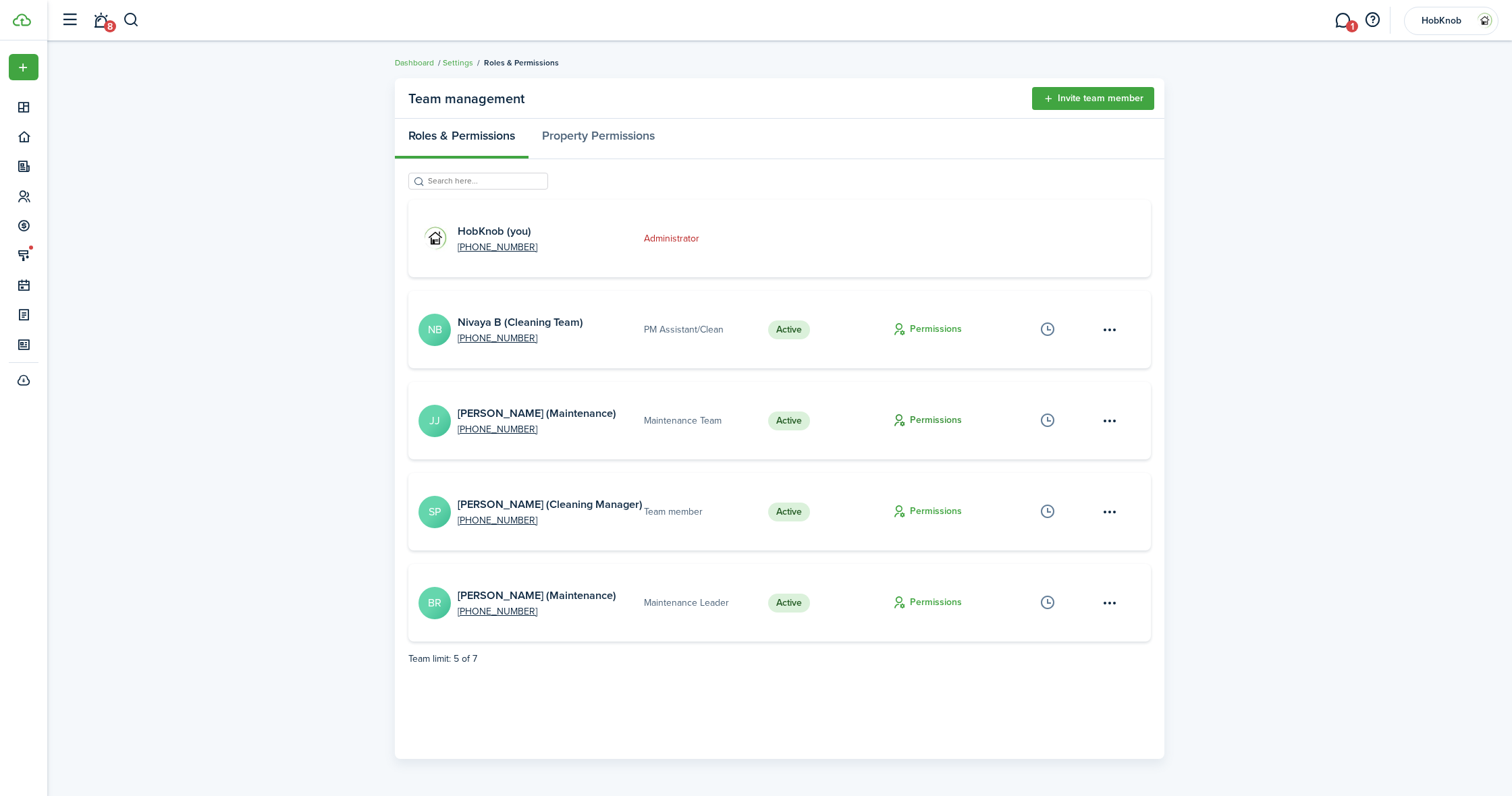
click at [934, 419] on button "Permissions" at bounding box center [927, 421] width 70 height 16
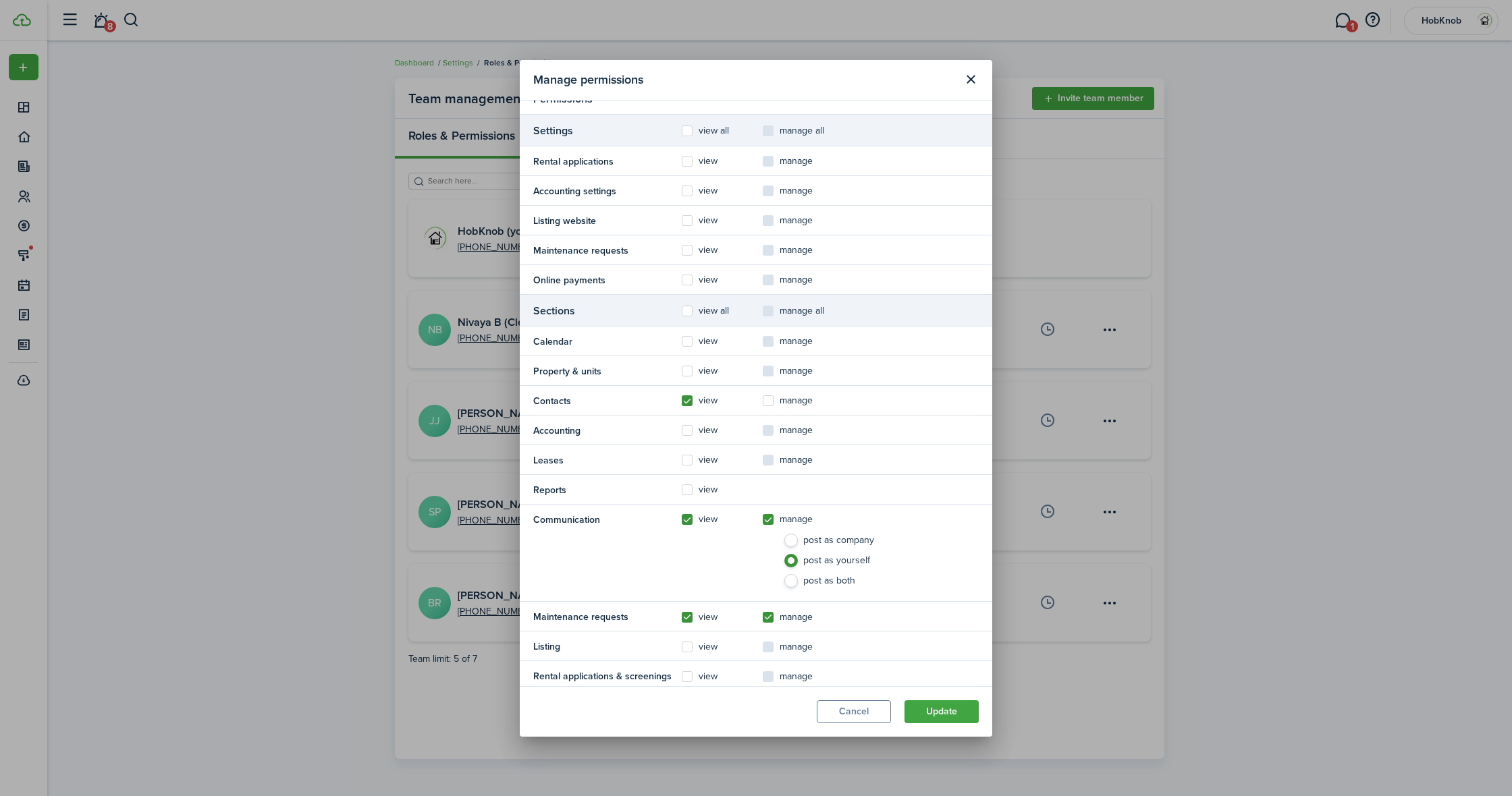
scroll to position [106, 0]
click at [689, 370] on label "view" at bounding box center [699, 370] width 36 height 10
click at [681, 476] on input "view" at bounding box center [681, 476] width 1 height 1
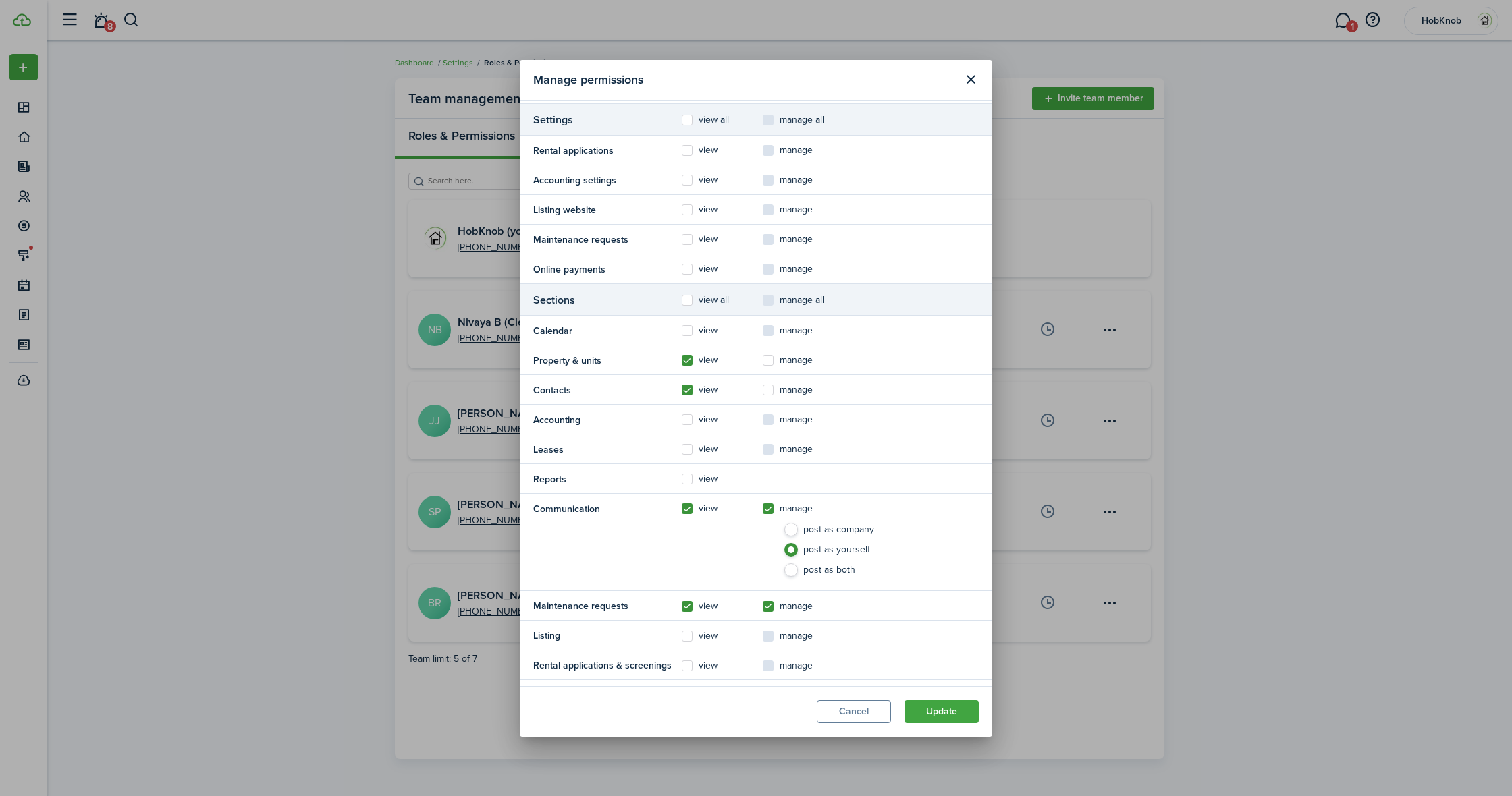
scroll to position [117, 0]
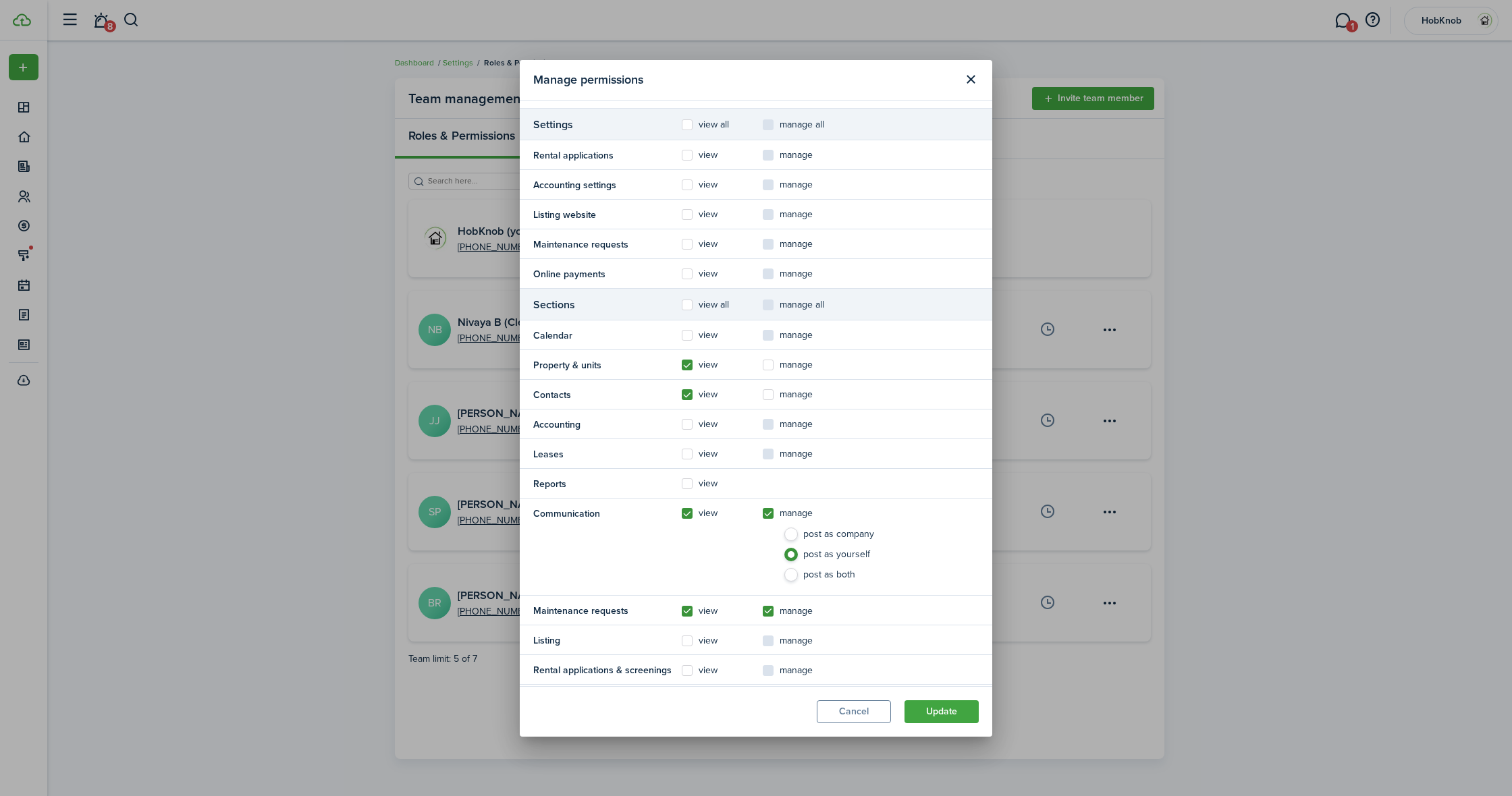
click at [769, 361] on control-checkbox "manage" at bounding box center [803, 365] width 81 height 14
click at [769, 361] on team-management-permission-item "Property & units view manage" at bounding box center [756, 363] width 473 height 30
click at [768, 370] on label "manage" at bounding box center [787, 367] width 50 height 10
click at [763, 476] on input "manage" at bounding box center [762, 476] width 1 height 1
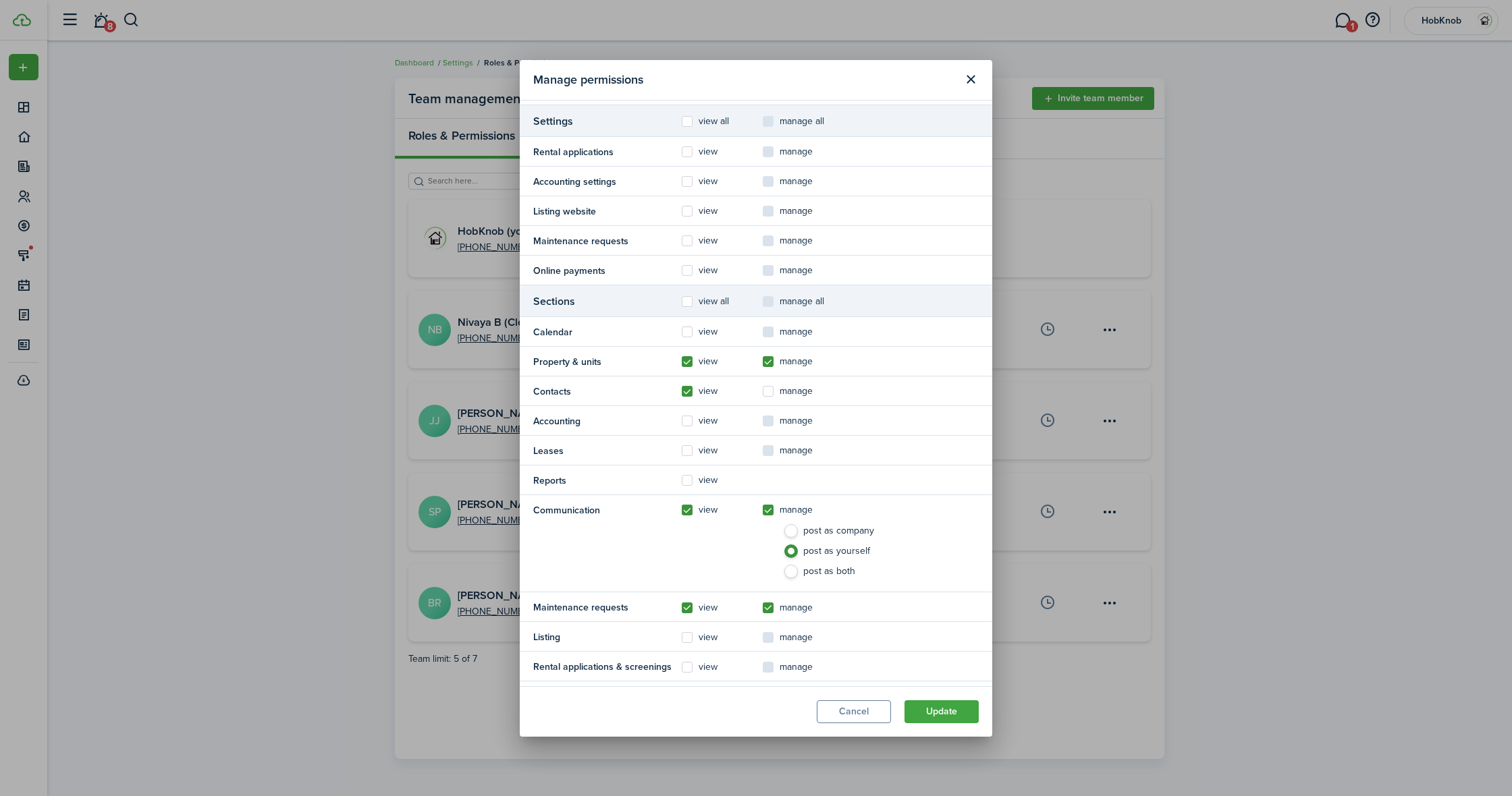
click at [768, 360] on label "manage" at bounding box center [787, 361] width 50 height 10
click at [763, 476] on input "manage" at bounding box center [762, 476] width 1 height 1
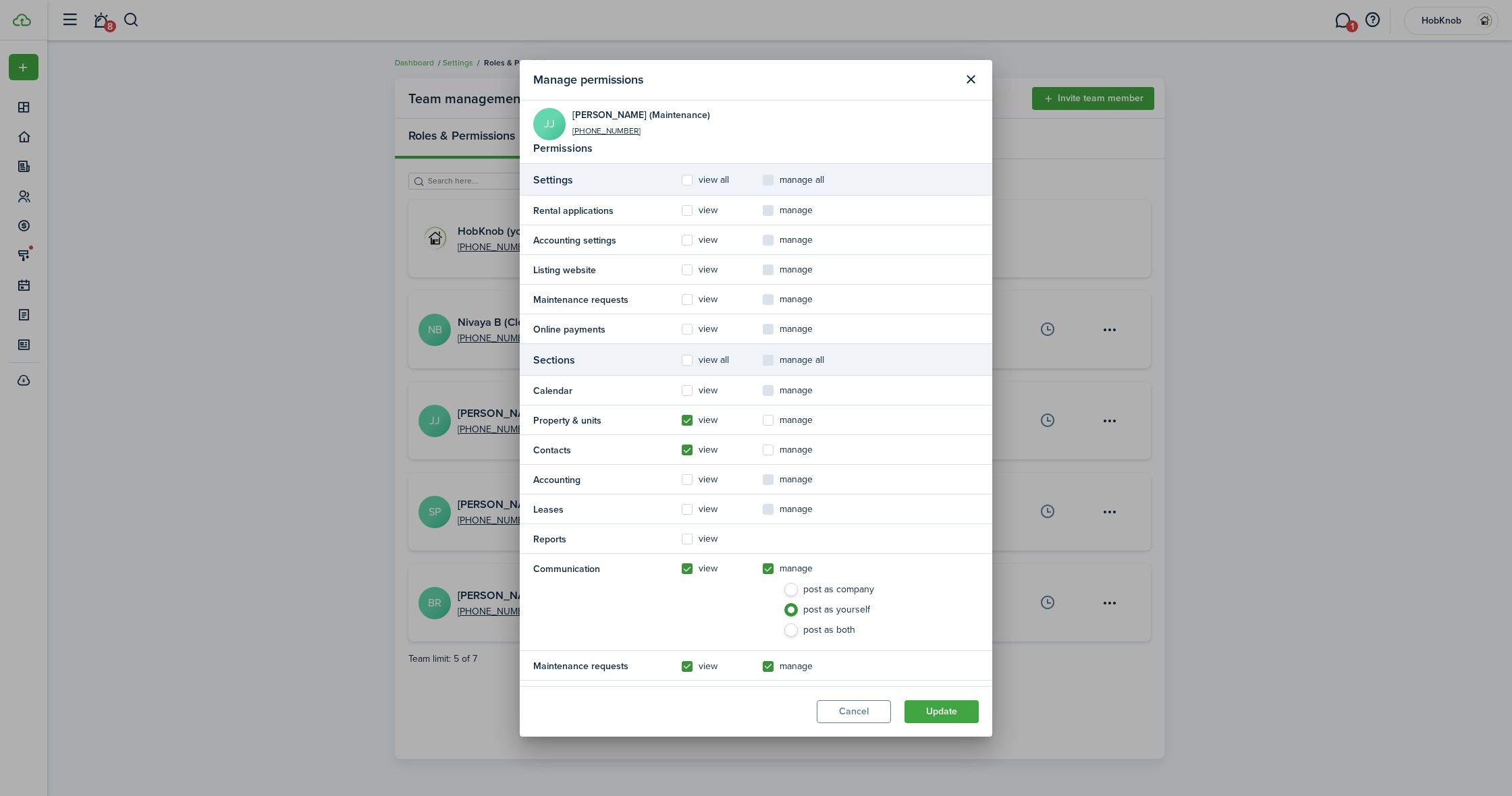
scroll to position [0, 0]
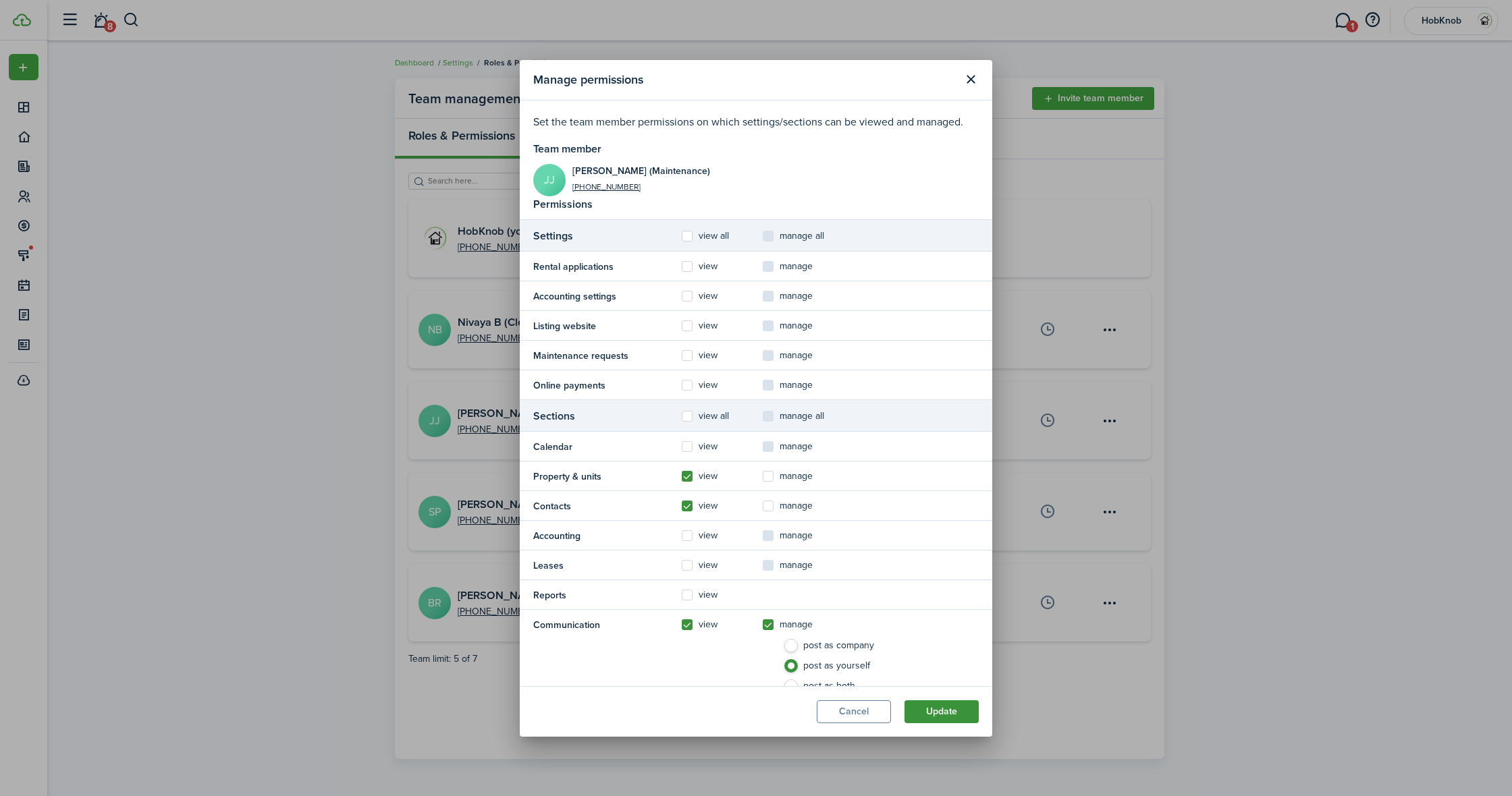
click at [938, 714] on button "Update" at bounding box center [941, 711] width 74 height 23
